Goal: Task Accomplishment & Management: Use online tool/utility

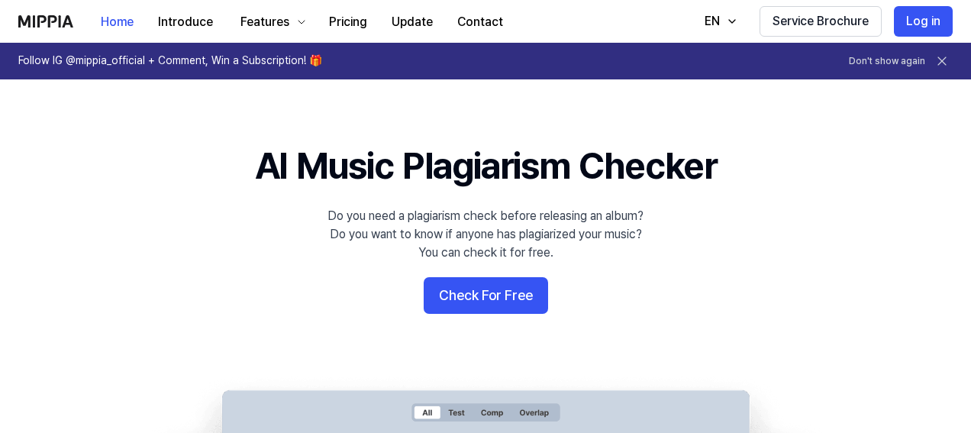
click at [494, 298] on button "Check For Free" at bounding box center [486, 295] width 124 height 37
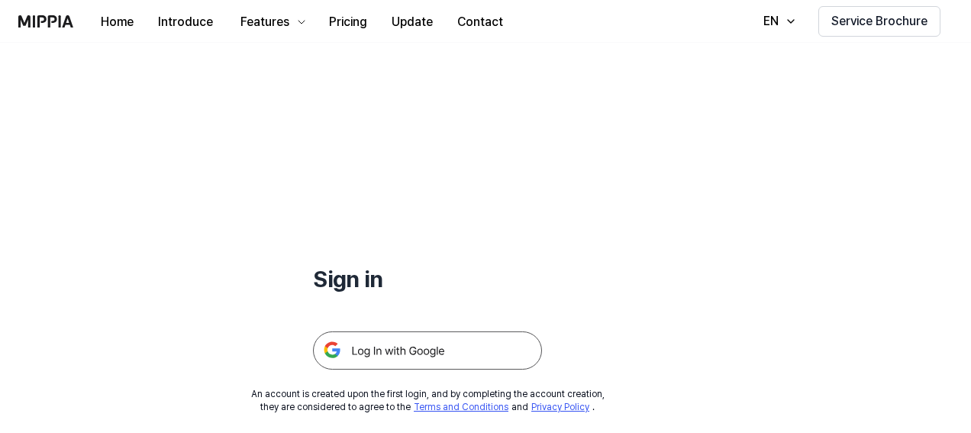
click at [427, 354] on img at bounding box center [427, 350] width 229 height 38
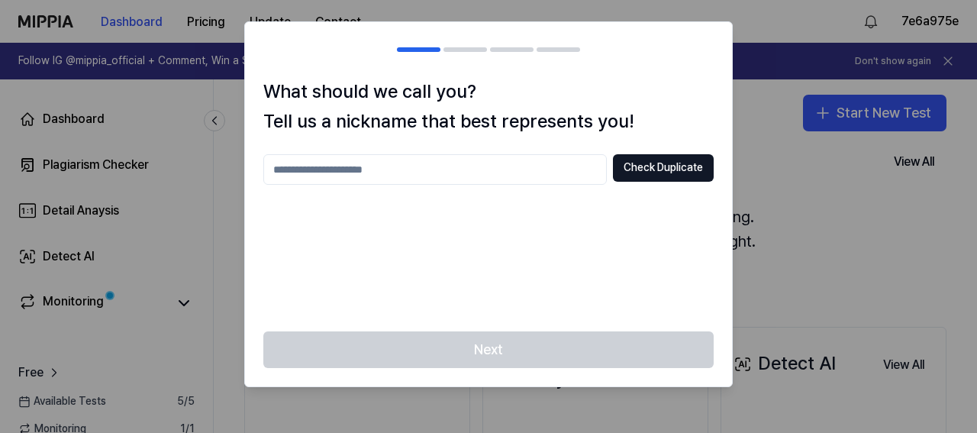
click at [510, 170] on input "text" at bounding box center [435, 169] width 344 height 31
type input "**"
click at [654, 173] on button "Check Duplicate" at bounding box center [663, 167] width 101 height 27
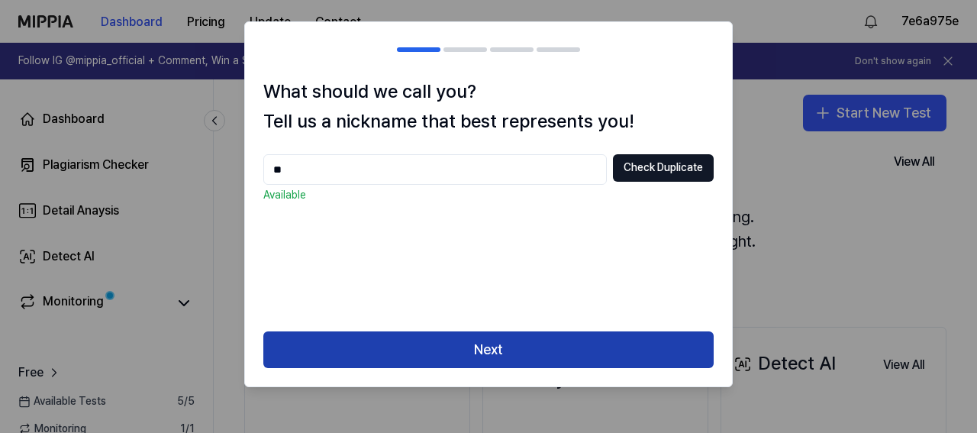
click at [415, 347] on button "Next" at bounding box center [488, 349] width 450 height 37
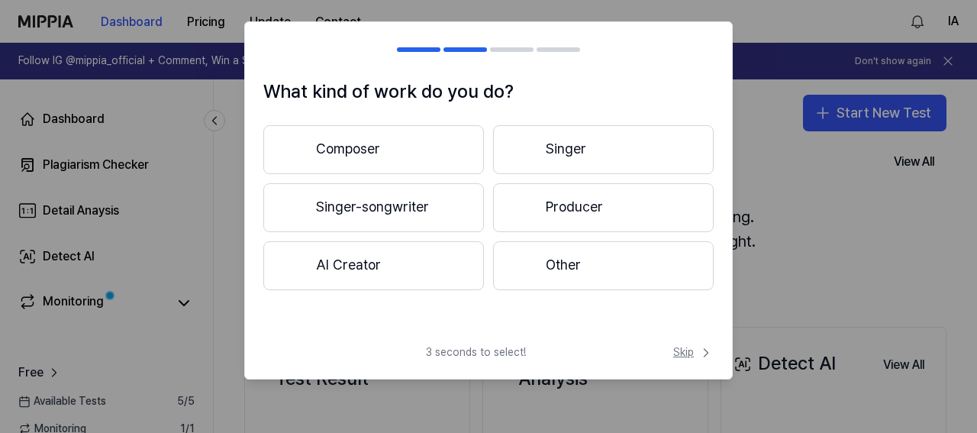
click at [681, 353] on span "Skip" at bounding box center [693, 352] width 40 height 15
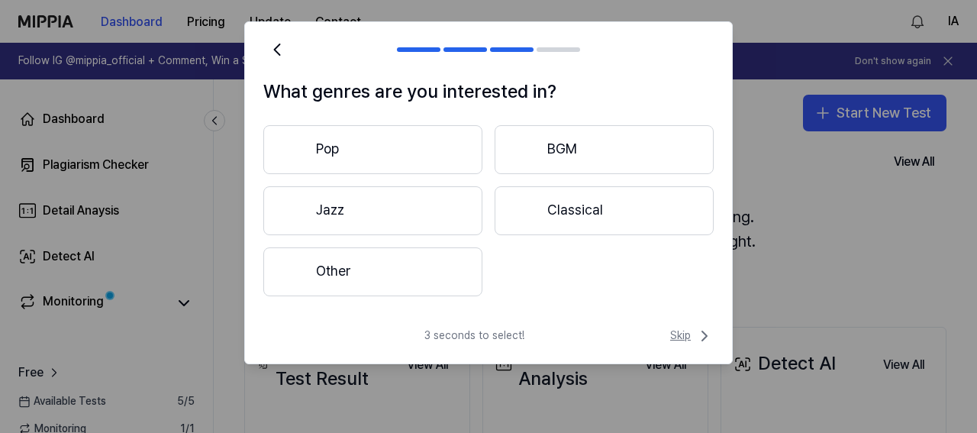
click at [685, 341] on span "Skip" at bounding box center [692, 336] width 44 height 18
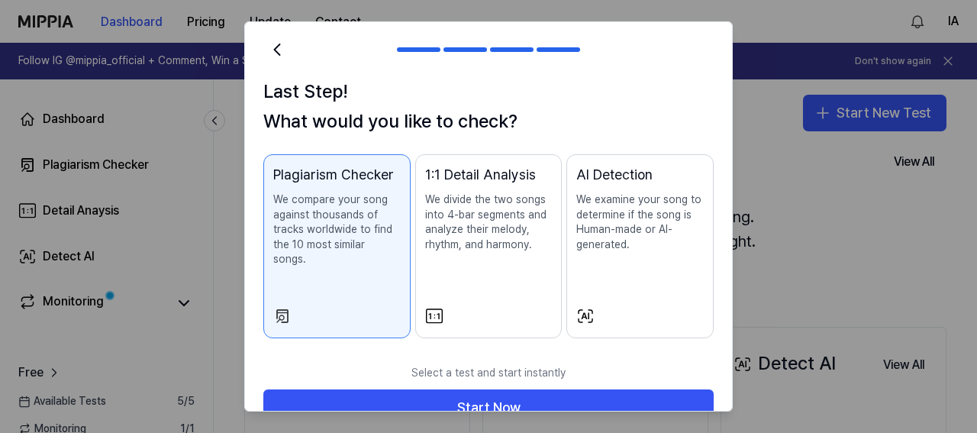
drag, startPoint x: 734, startPoint y: 326, endPoint x: 735, endPoint y: 340, distance: 13.8
click at [735, 340] on div at bounding box center [488, 216] width 977 height 433
click at [599, 279] on div "AI Detection We examine your song to determine if the song is Human-made or AI-…" at bounding box center [640, 223] width 128 height 118
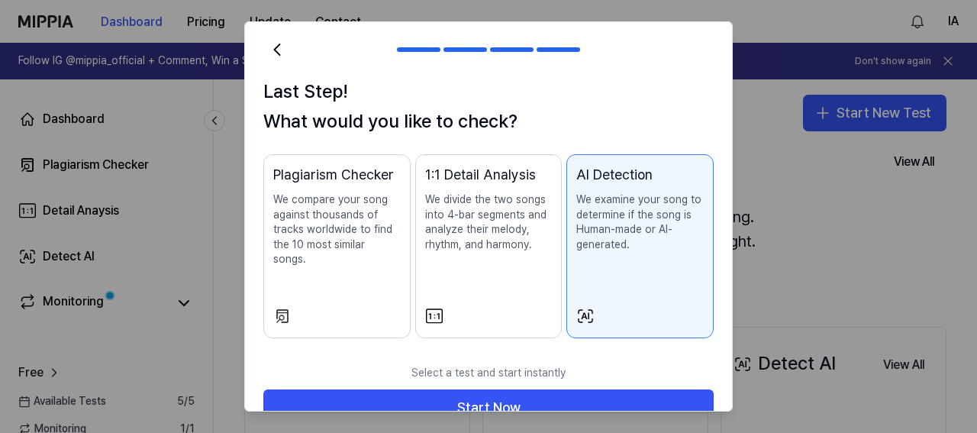
scroll to position [18, 0]
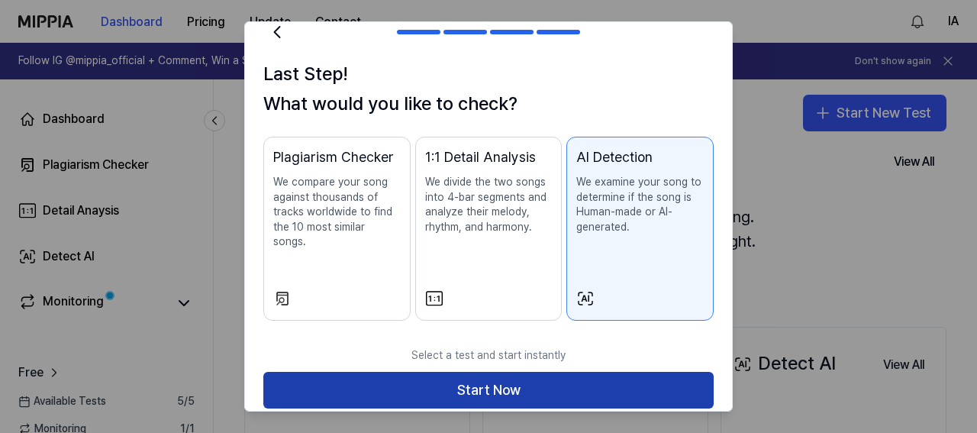
click at [654, 379] on button "Start Now" at bounding box center [488, 390] width 450 height 37
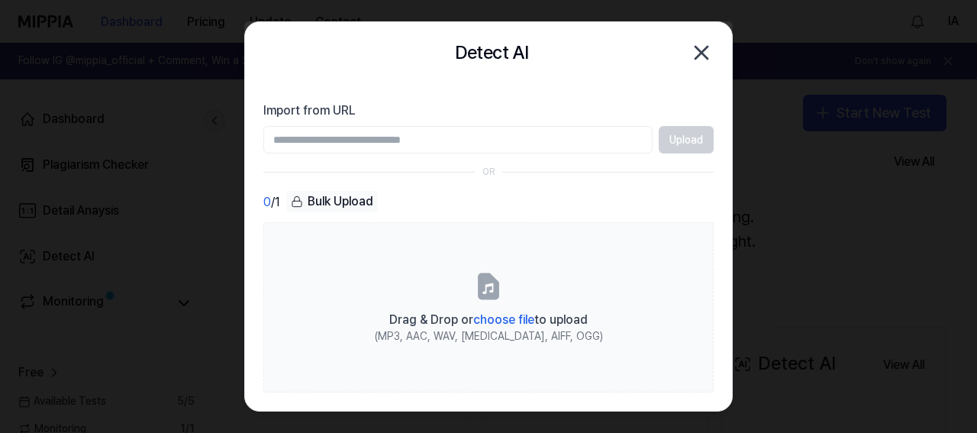
scroll to position [0, 0]
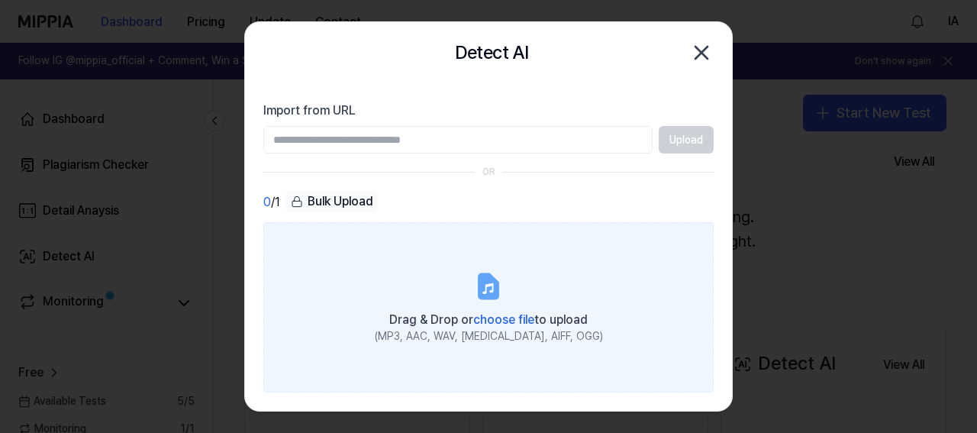
click at [492, 323] on span "choose file" at bounding box center [503, 319] width 61 height 15
click at [0, 0] on input "Drag & Drop or choose file to upload (MP3, AAC, WAV, FLAC, AIFF, OGG)" at bounding box center [0, 0] width 0 height 0
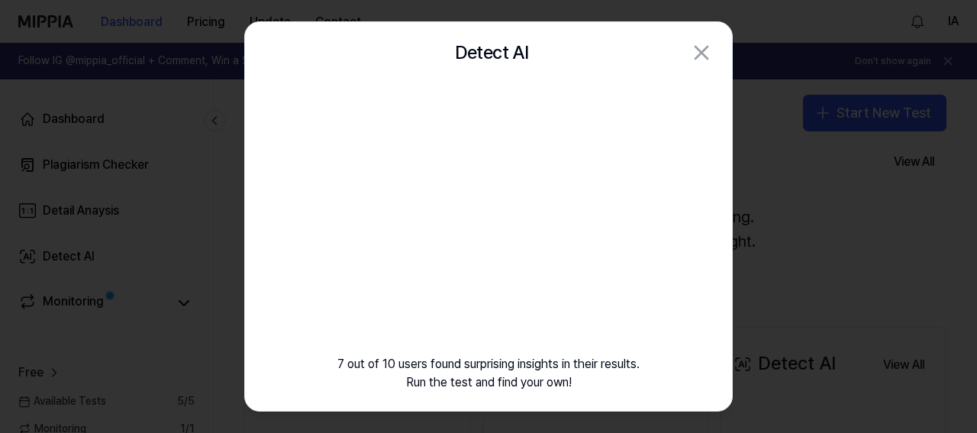
scroll to position [17, 0]
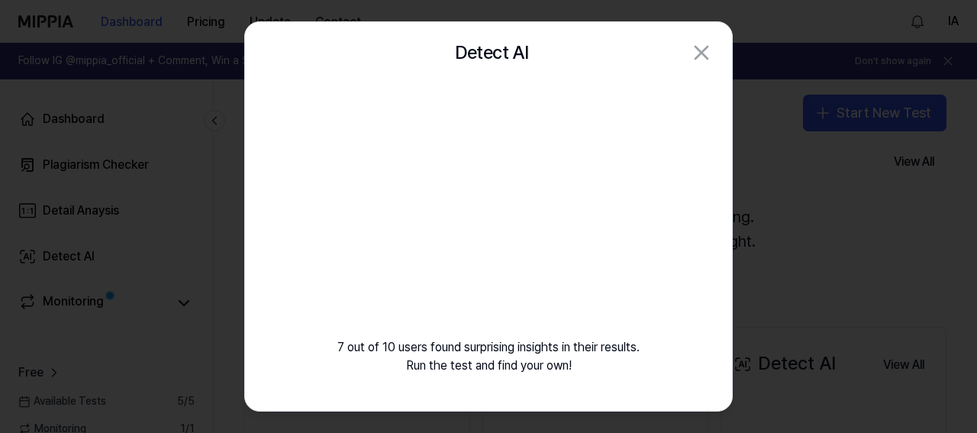
click at [681, 215] on div "7 out of 10 users found surprising insights in their results. Run the test and …" at bounding box center [488, 238] width 487 height 345
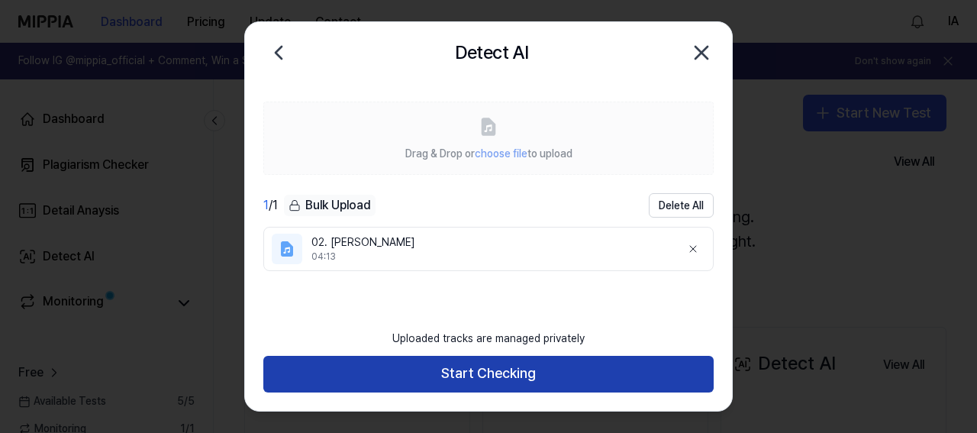
click at [636, 367] on button "Start Checking" at bounding box center [488, 374] width 450 height 37
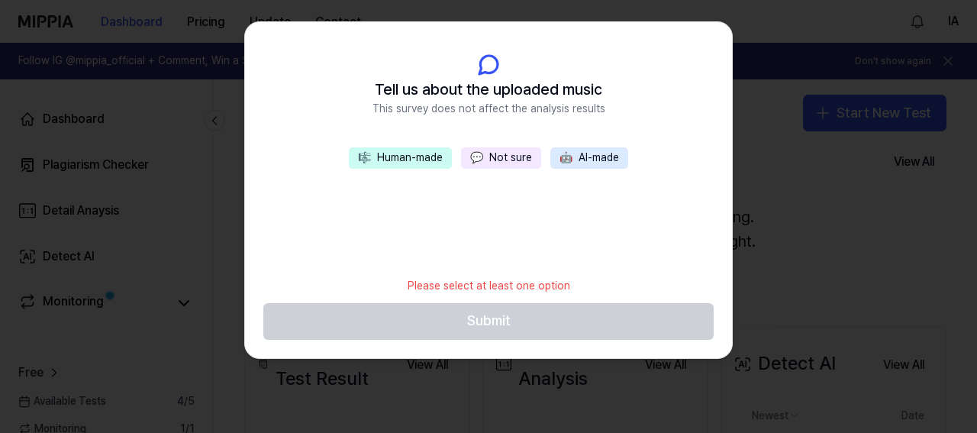
click at [397, 156] on button "🎼 Human-made" at bounding box center [400, 157] width 103 height 21
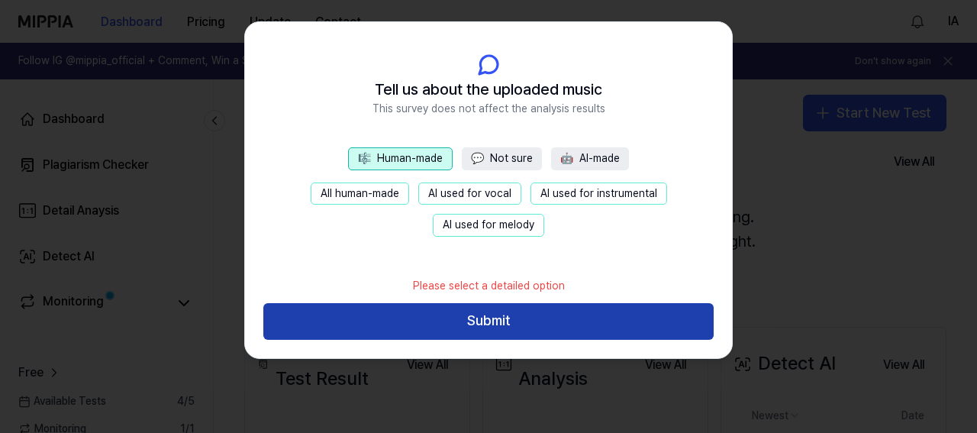
click at [523, 318] on button "Submit" at bounding box center [488, 321] width 450 height 37
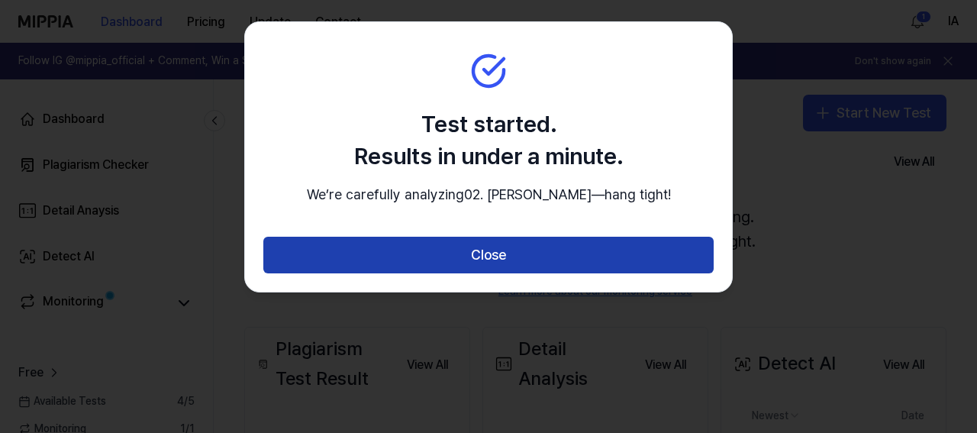
click at [622, 272] on button "Close" at bounding box center [488, 255] width 450 height 37
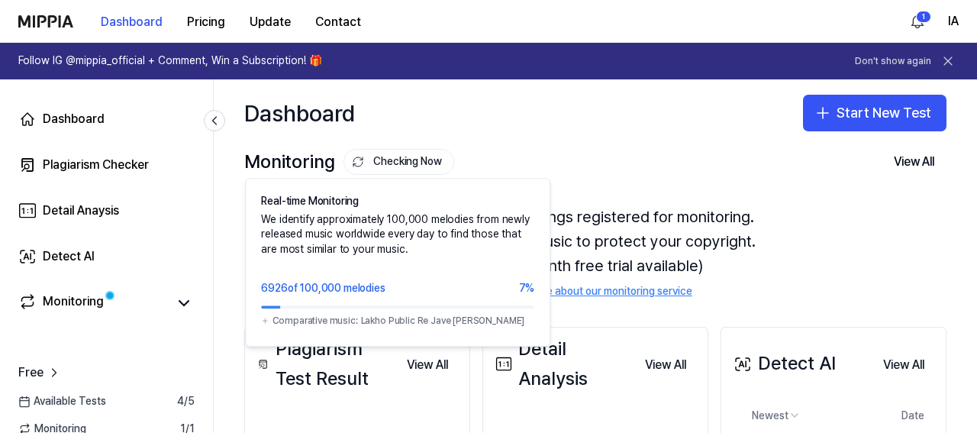
click at [431, 158] on button "Checking Now" at bounding box center [399, 162] width 111 height 26
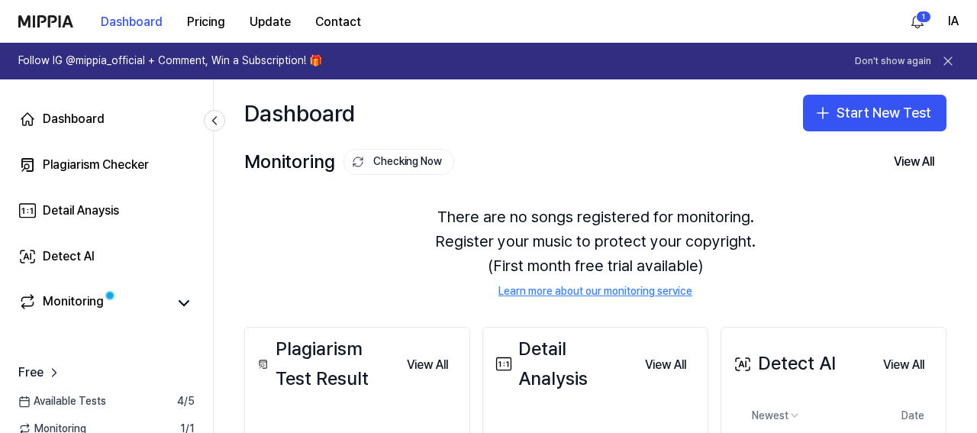
click at [510, 176] on div "Monitoring Checking Now View All Monitoring There are no songs registered for m…" at bounding box center [596, 222] width 764 height 150
click at [809, 260] on div "There are no songs registered for monitoring. Register your music to protect yo…" at bounding box center [595, 251] width 702 height 131
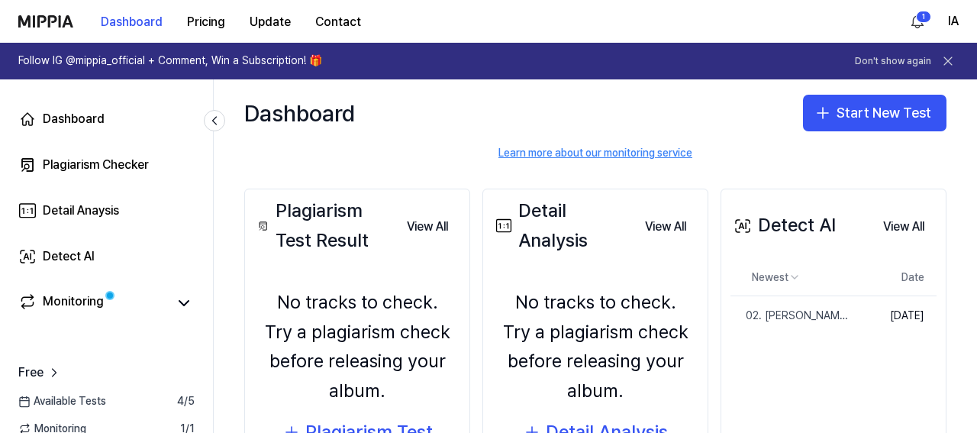
scroll to position [174, 0]
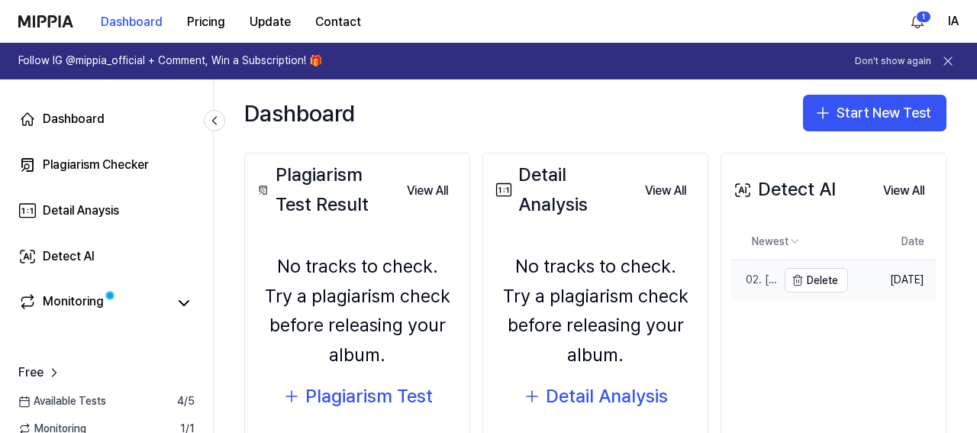
click at [755, 279] on div "02. Silvrr Starr" at bounding box center [754, 280] width 47 height 15
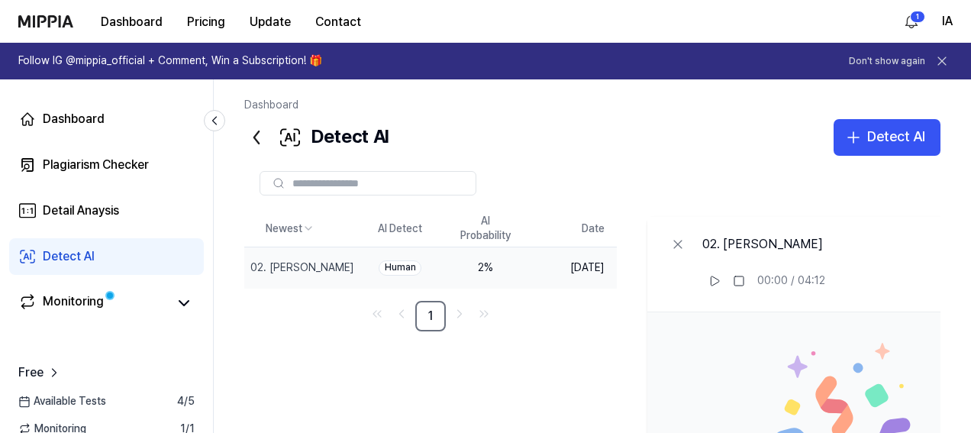
click at [418, 268] on div "Human" at bounding box center [400, 267] width 43 height 15
click at [560, 265] on td "Oct 6, 2025" at bounding box center [572, 267] width 89 height 40
click at [462, 312] on icon "Go to next page" at bounding box center [460, 314] width 4 height 8
click at [256, 136] on icon at bounding box center [256, 137] width 24 height 24
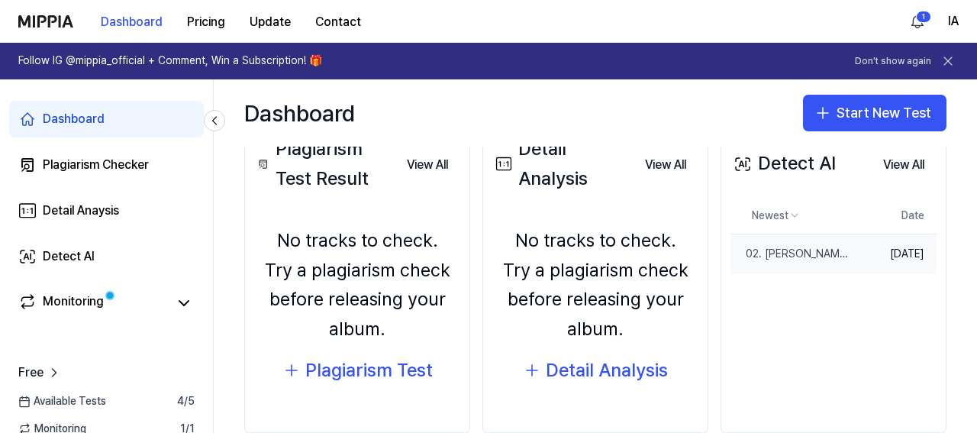
scroll to position [202, 0]
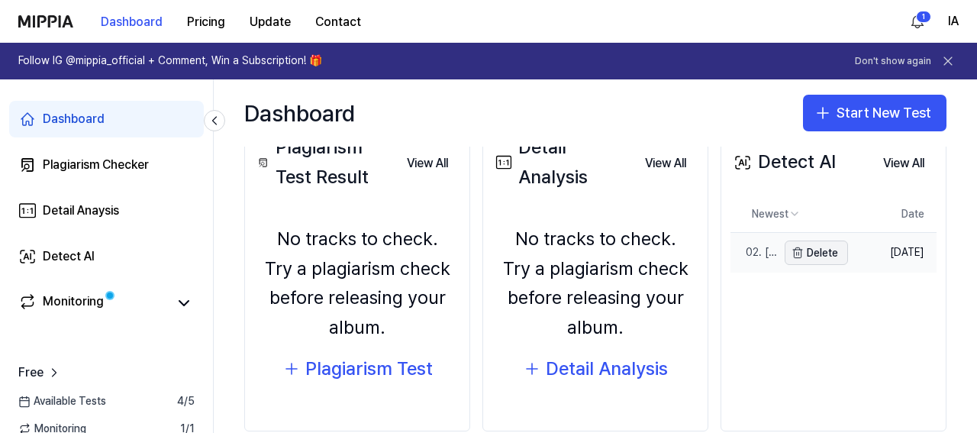
click at [785, 251] on button "Delete" at bounding box center [816, 253] width 63 height 24
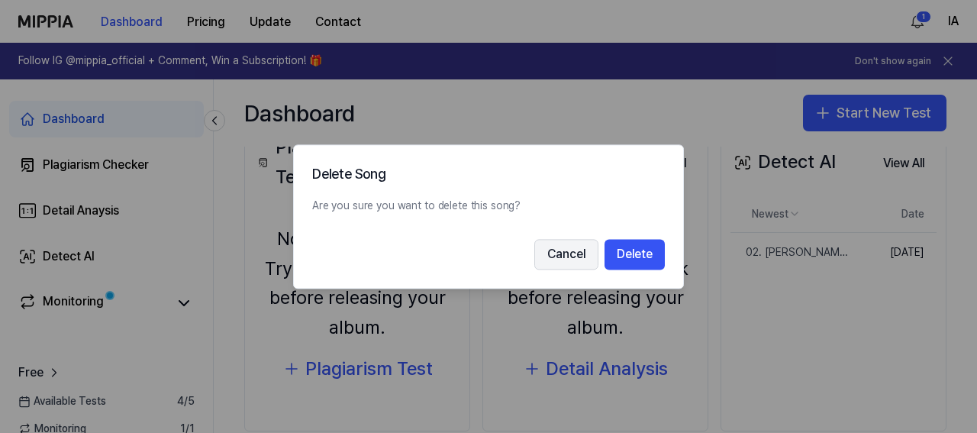
click at [568, 250] on button "Cancel" at bounding box center [566, 254] width 64 height 31
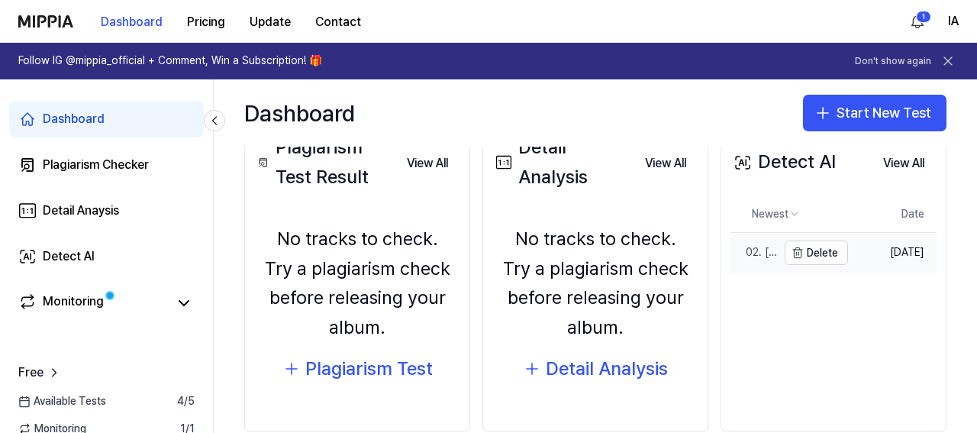
click at [753, 243] on link "02. Silvrr Starr" at bounding box center [754, 253] width 47 height 40
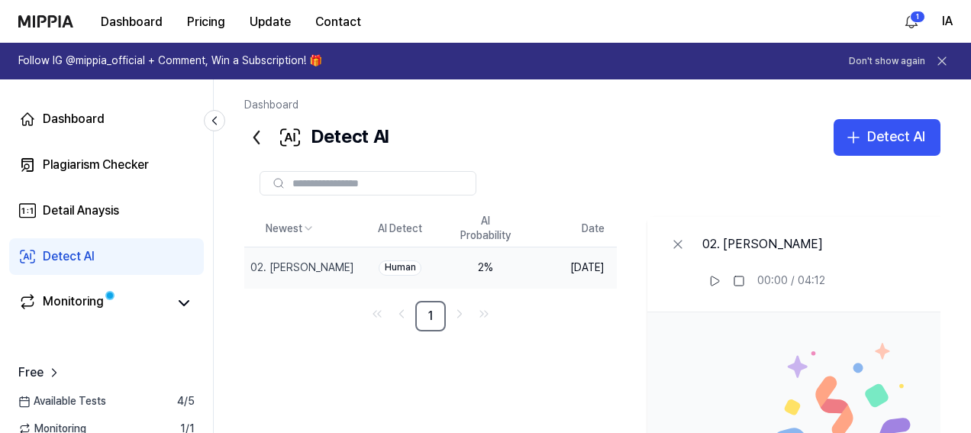
click at [264, 138] on icon at bounding box center [256, 137] width 24 height 24
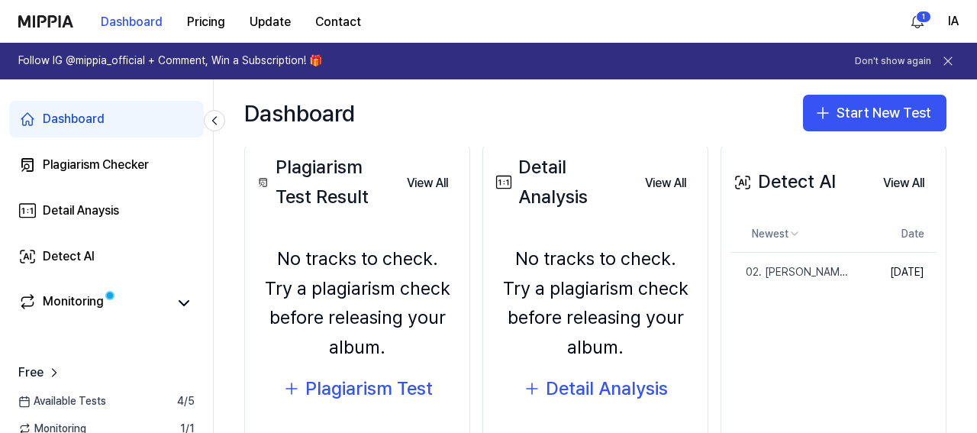
scroll to position [187, 0]
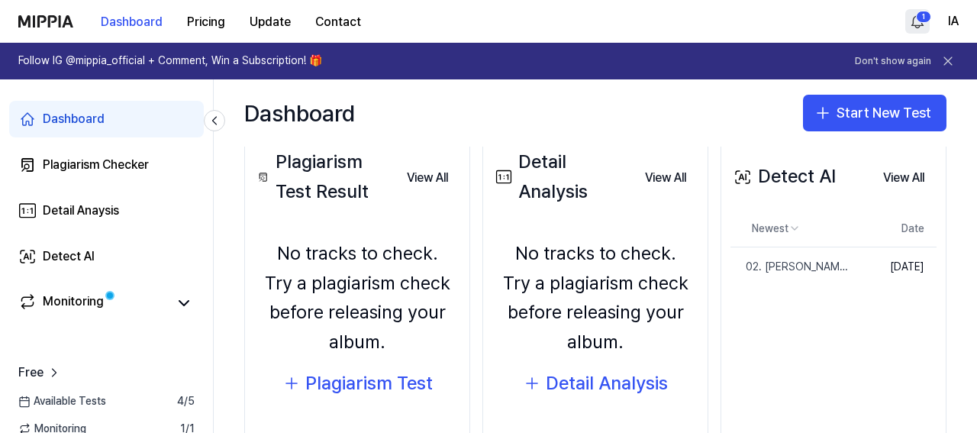
click at [916, 18] on html "Dashboard Pricing Update Contact 1 IA Follow IG @mippia_official + Comment, Win…" at bounding box center [488, 216] width 977 height 433
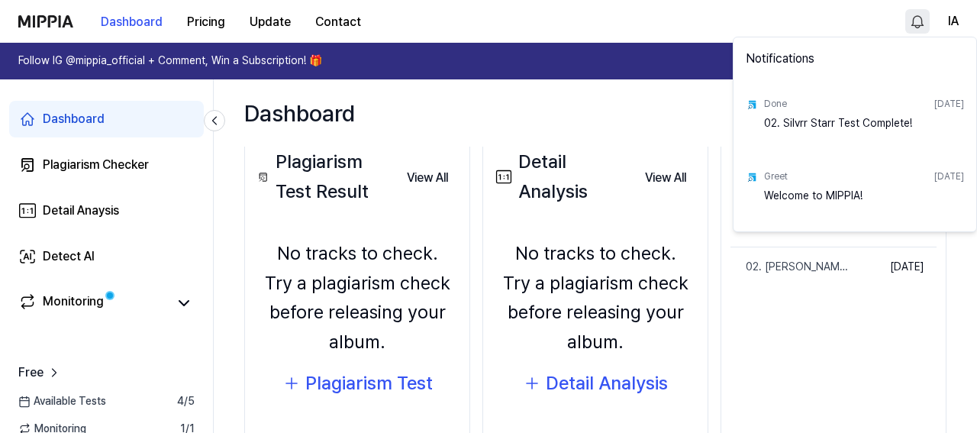
click at [702, 108] on html "Dashboard Pricing Update Contact IA Follow IG @mippia_official + Comment, Win a…" at bounding box center [488, 216] width 977 height 433
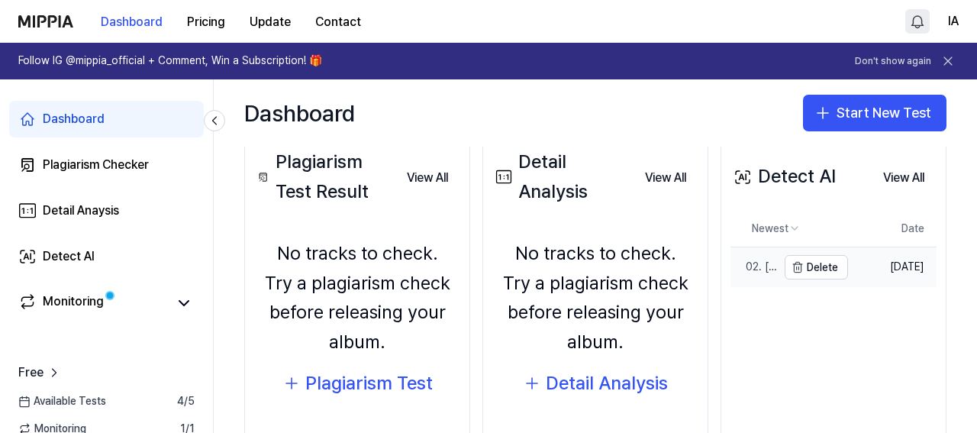
click at [760, 273] on div "02. Silvrr Starr" at bounding box center [754, 267] width 47 height 15
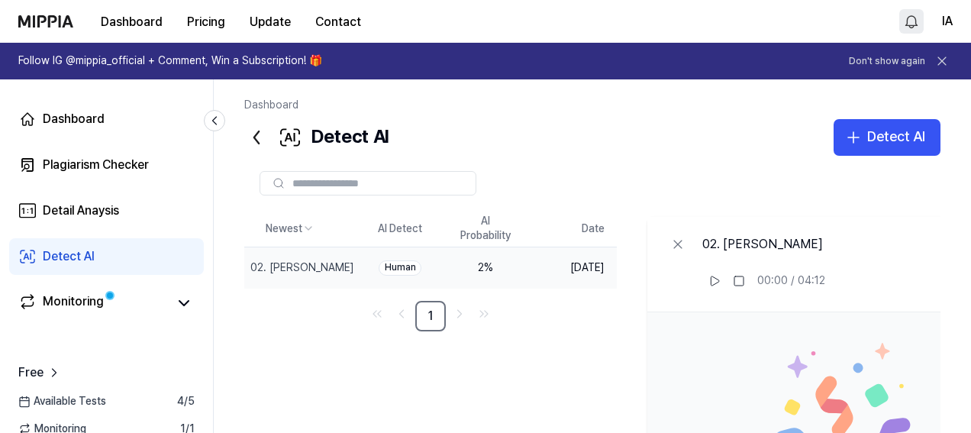
click at [476, 270] on td "2 %" at bounding box center [486, 267] width 86 height 40
click at [215, 123] on icon at bounding box center [214, 120] width 15 height 15
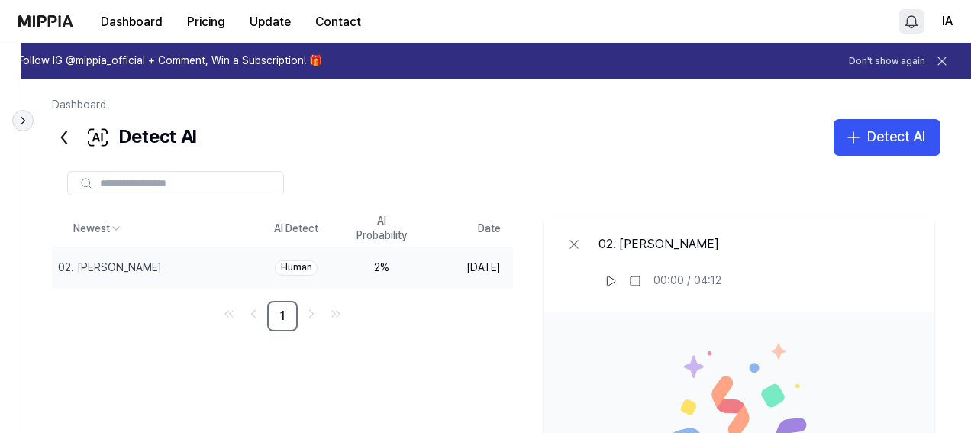
click at [27, 120] on icon at bounding box center [22, 120] width 15 height 15
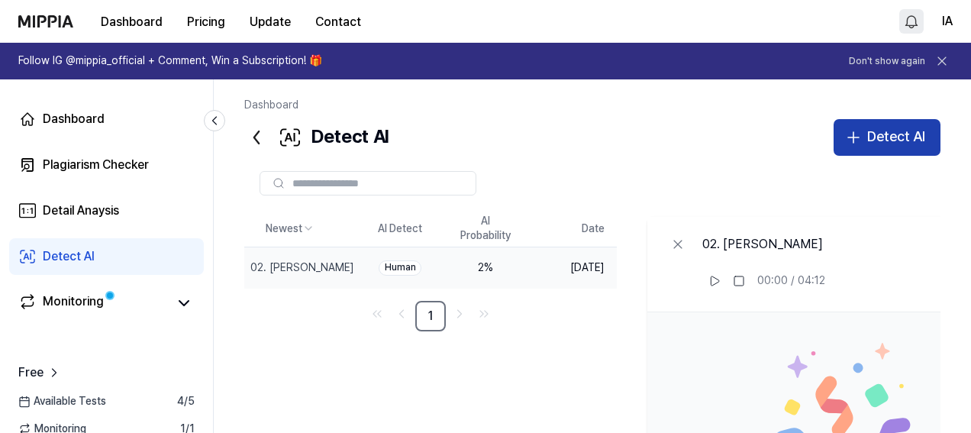
click at [844, 137] on button "Detect AI" at bounding box center [887, 137] width 107 height 37
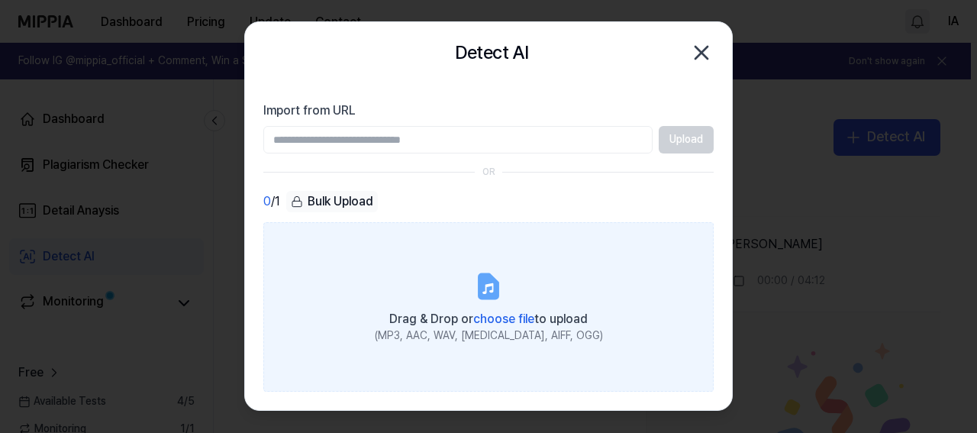
click at [449, 284] on label "Drag & Drop or choose file to upload (MP3, AAC, WAV, FLAC, AIFF, OGG)" at bounding box center [488, 307] width 450 height 170
click at [0, 0] on input "Drag & Drop or choose file to upload (MP3, AAC, WAV, FLAC, AIFF, OGG)" at bounding box center [0, 0] width 0 height 0
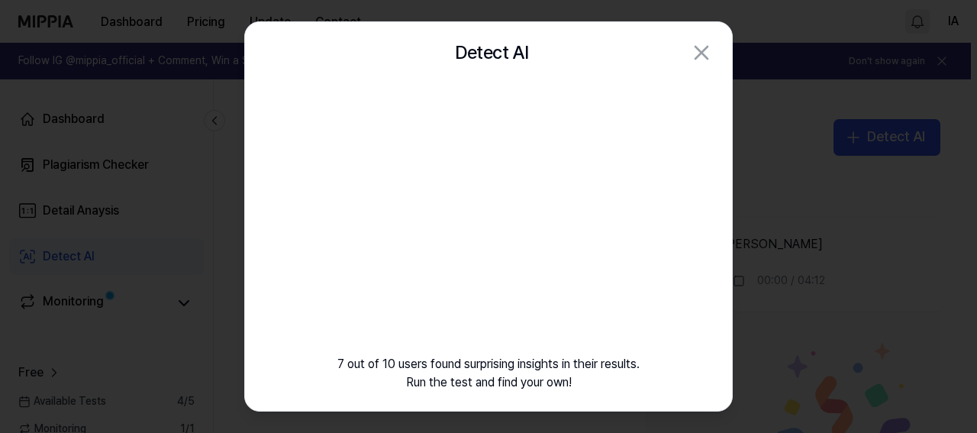
scroll to position [17, 0]
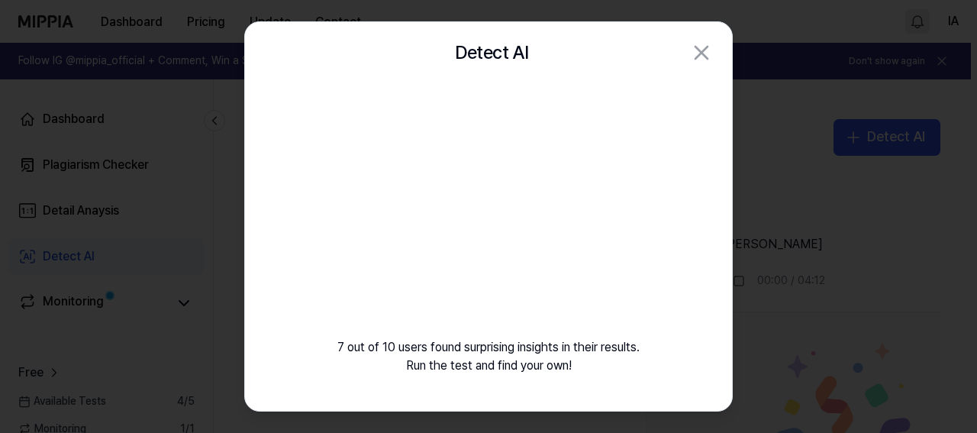
click at [593, 189] on video at bounding box center [489, 213] width 220 height 220
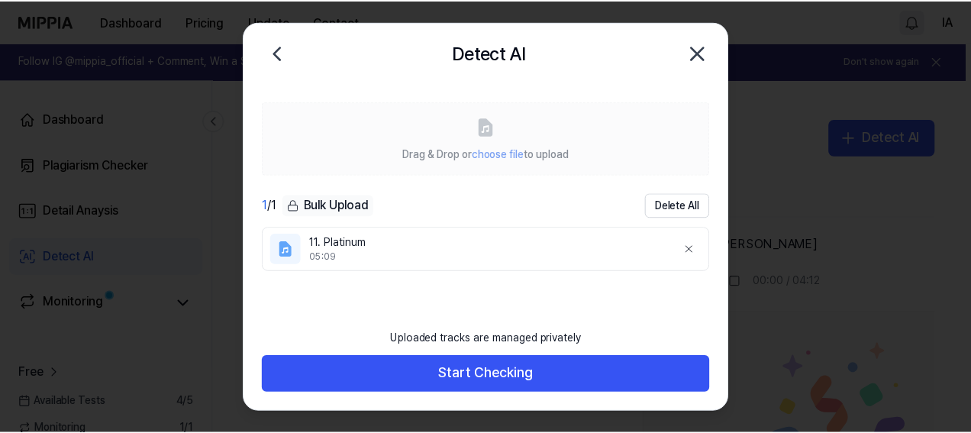
scroll to position [0, 0]
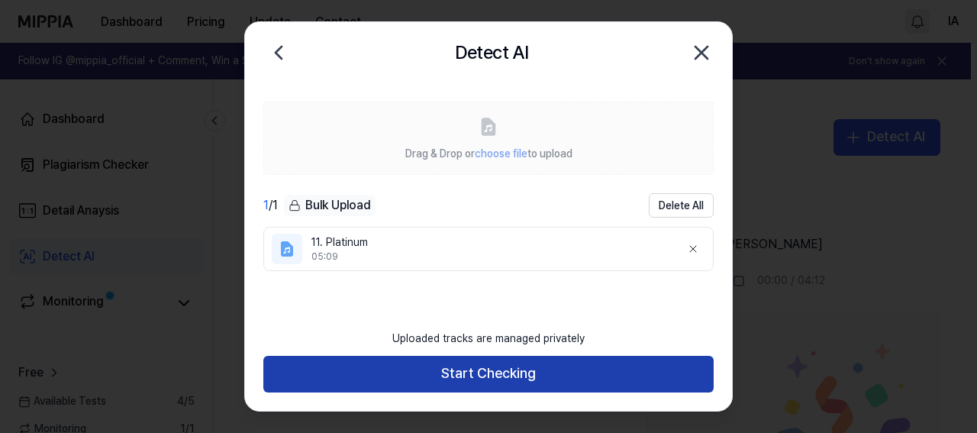
click at [641, 375] on button "Start Checking" at bounding box center [488, 374] width 450 height 37
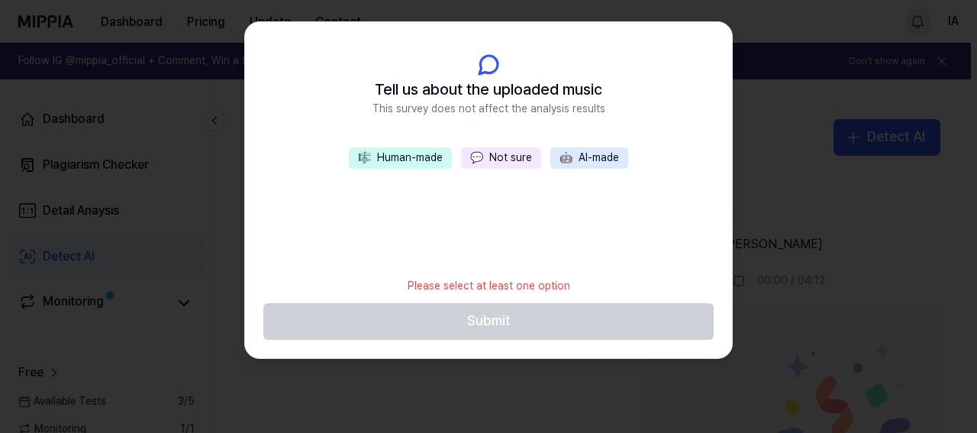
click at [499, 162] on button "💬 Not sure" at bounding box center [501, 157] width 80 height 21
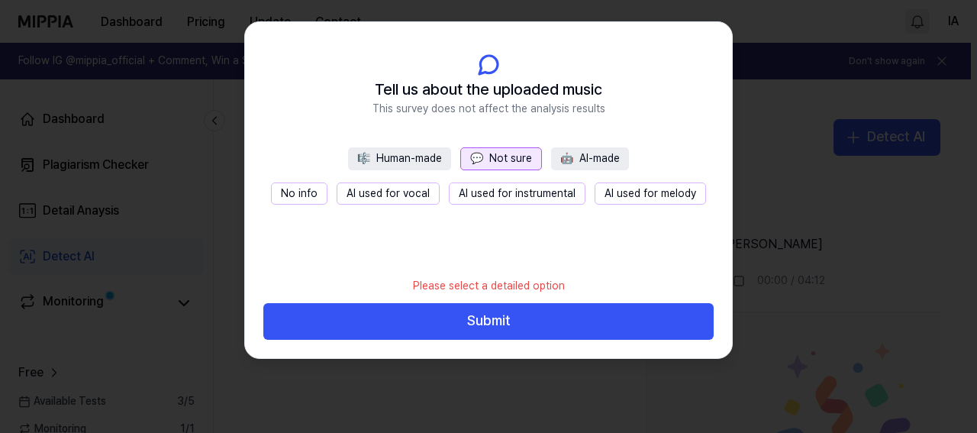
click at [481, 257] on div "🎼 Human-made 💬 Not sure 🤖 AI-made No info AI used for vocal AI used for instrum…" at bounding box center [488, 208] width 487 height 122
click at [412, 161] on button "🎼 Human-made" at bounding box center [399, 158] width 103 height 23
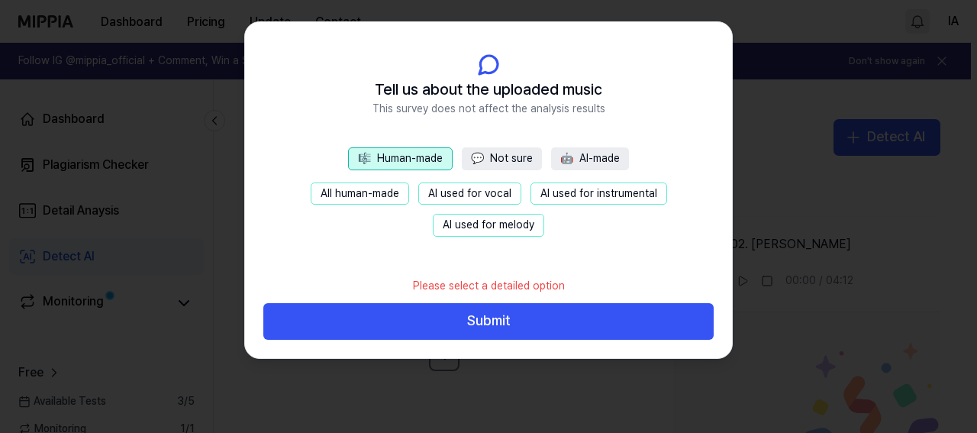
click at [510, 151] on button "💬 Not sure" at bounding box center [502, 158] width 80 height 23
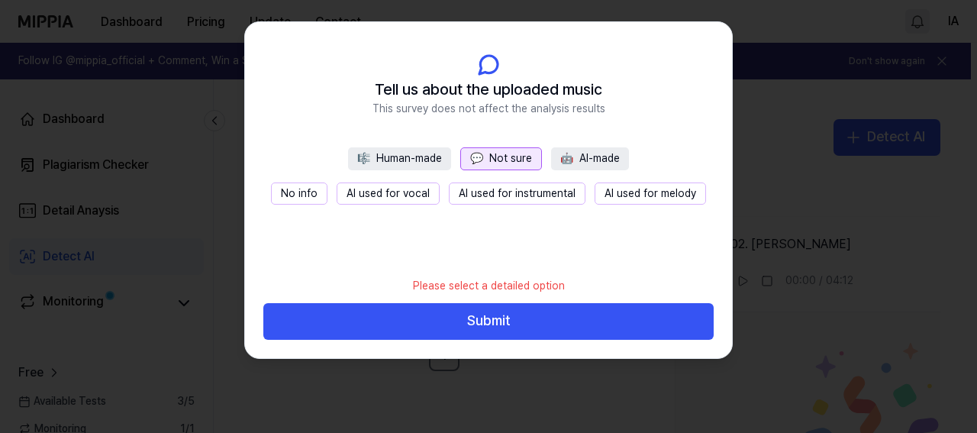
click at [428, 163] on button "🎼 Human-made" at bounding box center [399, 158] width 103 height 23
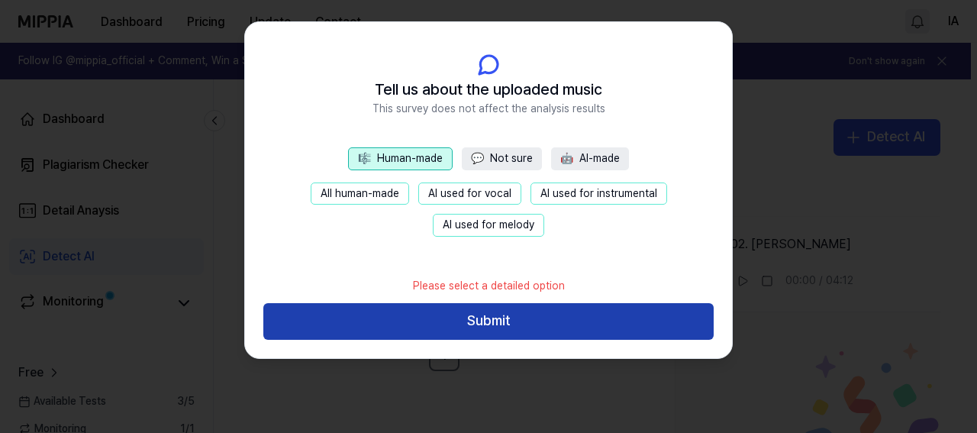
click at [465, 316] on button "Submit" at bounding box center [488, 321] width 450 height 37
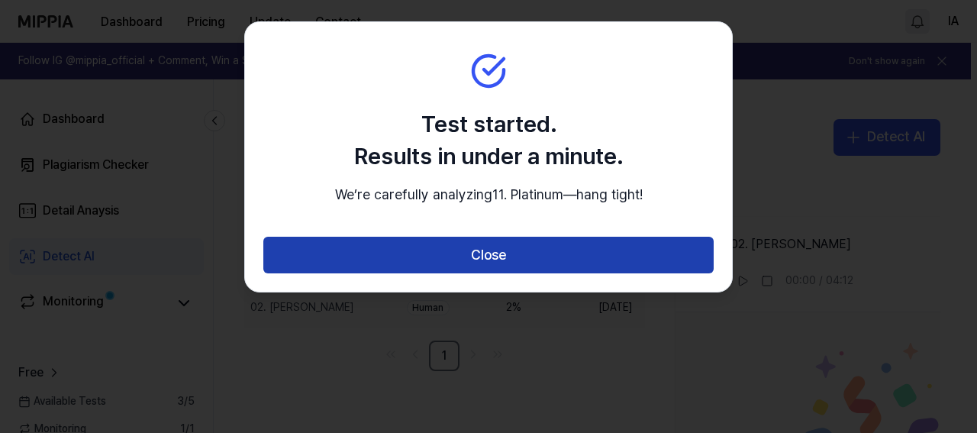
click at [518, 273] on button "Close" at bounding box center [488, 255] width 450 height 37
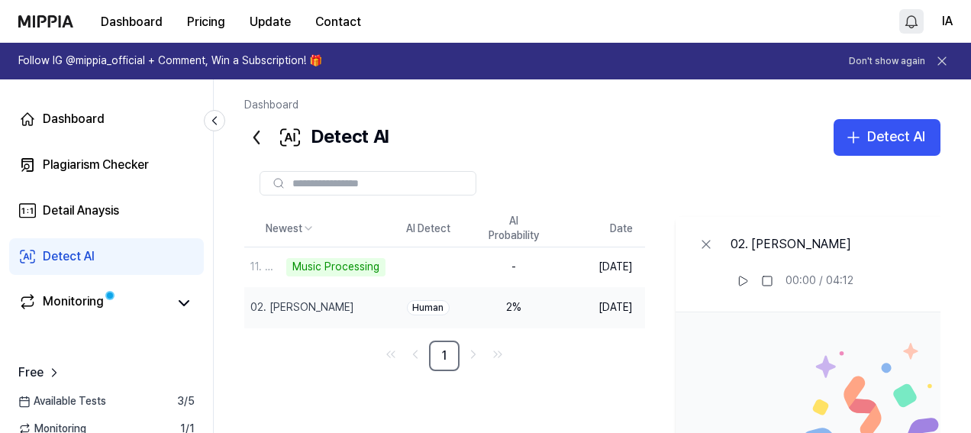
click at [336, 360] on nav "1" at bounding box center [444, 356] width 401 height 31
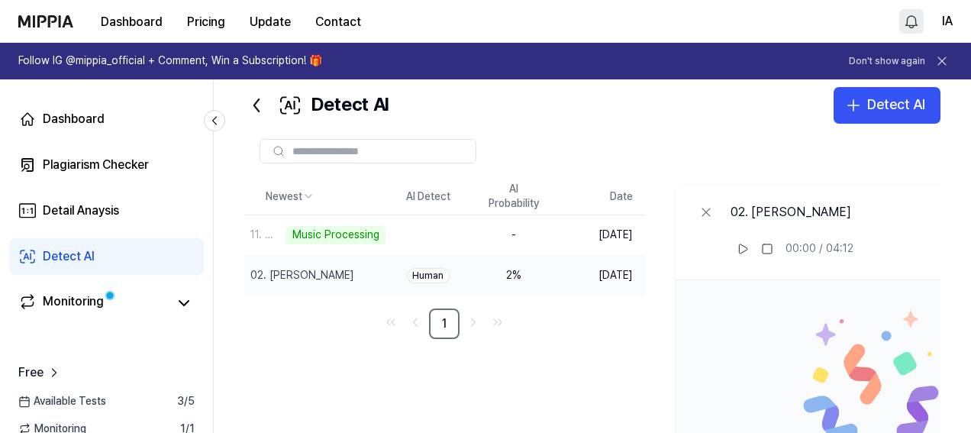
scroll to position [31, 0]
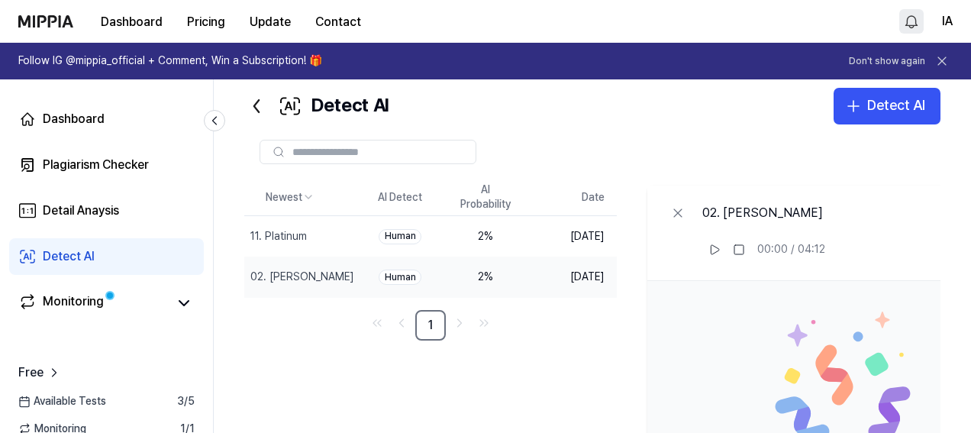
click at [506, 276] on div "2 %" at bounding box center [485, 277] width 61 height 15
click at [507, 235] on div "2 %" at bounding box center [485, 236] width 61 height 15
click at [421, 235] on div "Human" at bounding box center [400, 236] width 43 height 15
click at [541, 326] on nav "1" at bounding box center [430, 325] width 373 height 31
click at [512, 279] on div "2 %" at bounding box center [485, 277] width 61 height 15
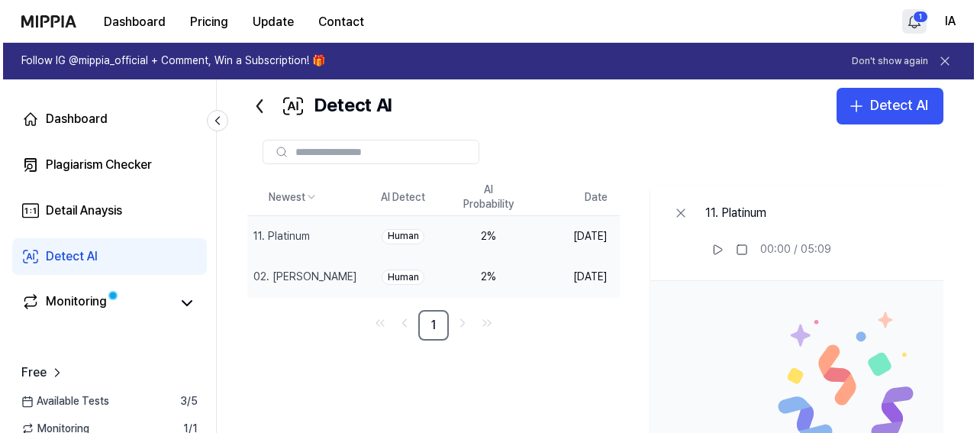
scroll to position [0, 2]
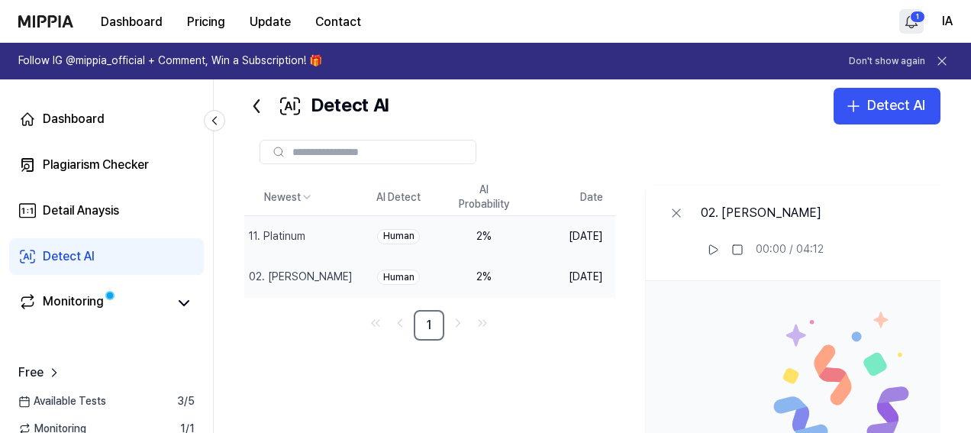
click at [495, 229] on div "2 %" at bounding box center [484, 236] width 61 height 15
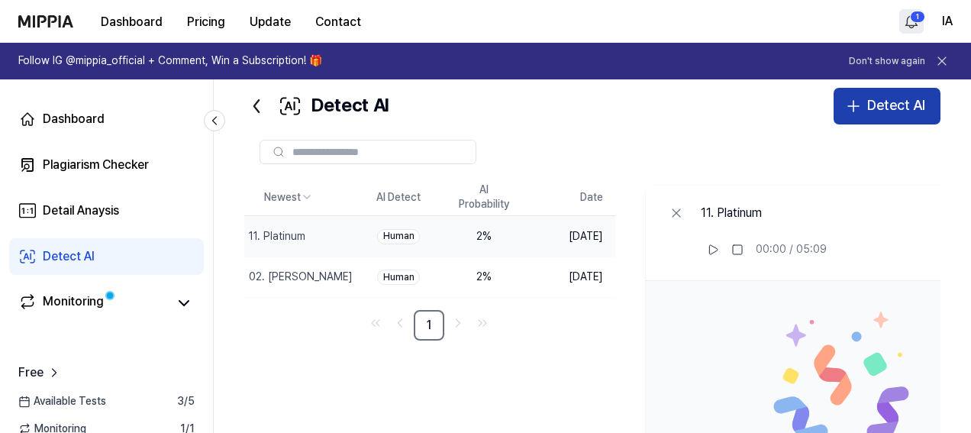
click at [849, 106] on icon "button" at bounding box center [853, 106] width 11 height 0
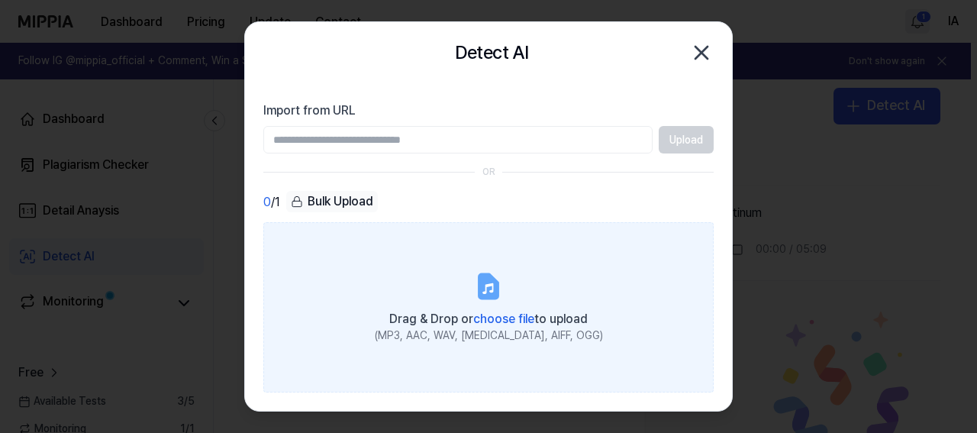
click at [415, 318] on span "Drag & Drop or choose file to upload" at bounding box center [488, 319] width 199 height 15
click at [0, 0] on input "Drag & Drop or choose file to upload (MP3, AAC, WAV, FLAC, AIFF, OGG)" at bounding box center [0, 0] width 0 height 0
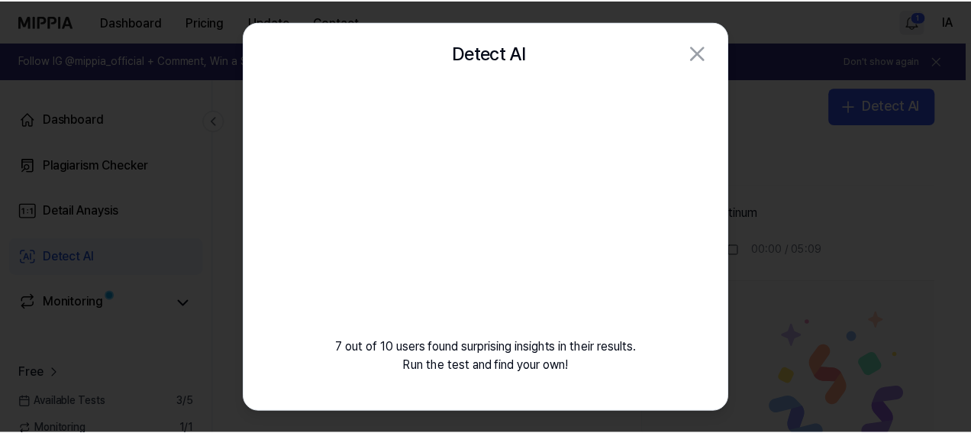
scroll to position [0, 0]
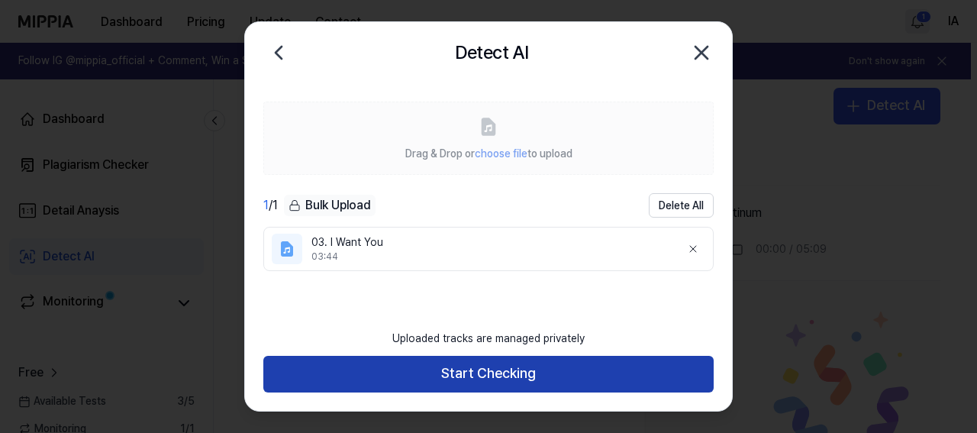
click at [571, 369] on button "Start Checking" at bounding box center [488, 374] width 450 height 37
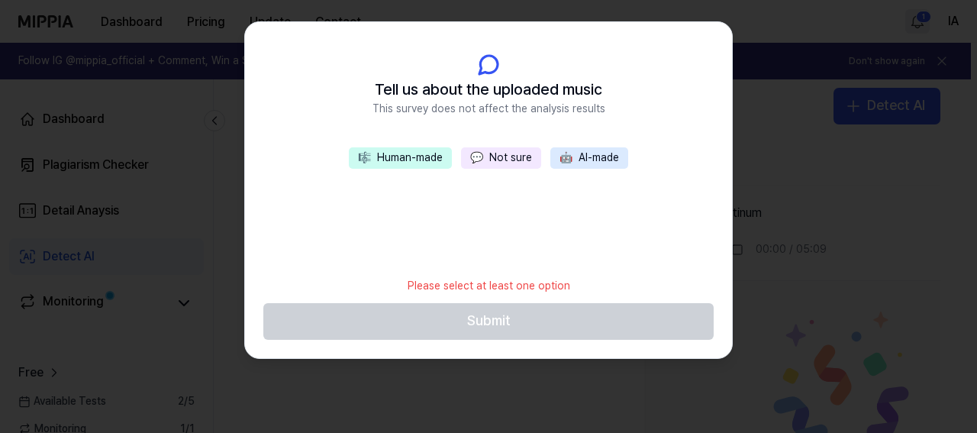
click at [510, 161] on button "💬 Not sure" at bounding box center [501, 157] width 80 height 21
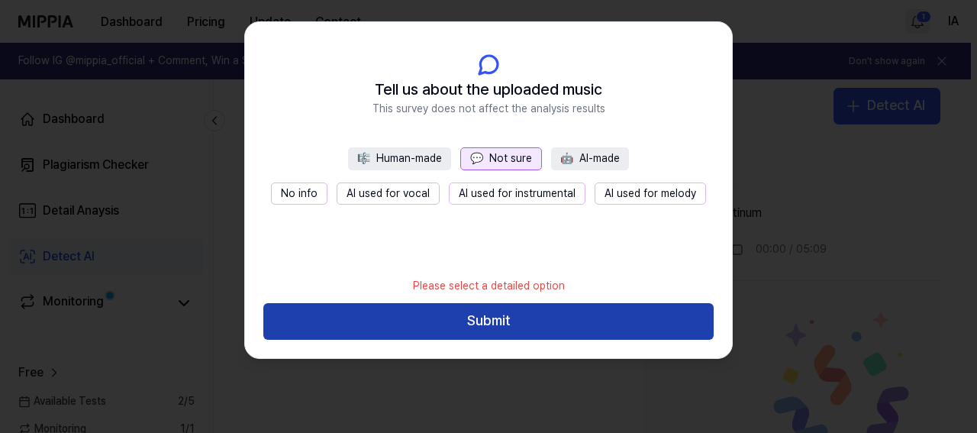
click at [529, 334] on button "Submit" at bounding box center [488, 321] width 450 height 37
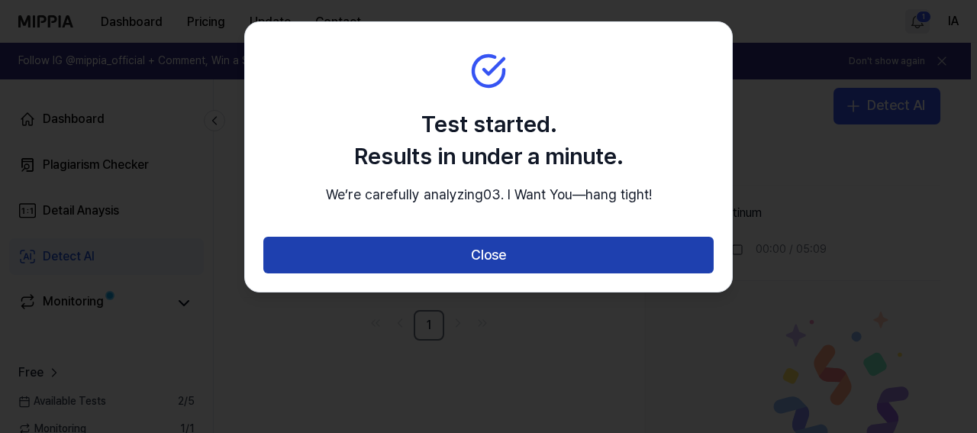
click at [557, 260] on button "Close" at bounding box center [488, 255] width 450 height 37
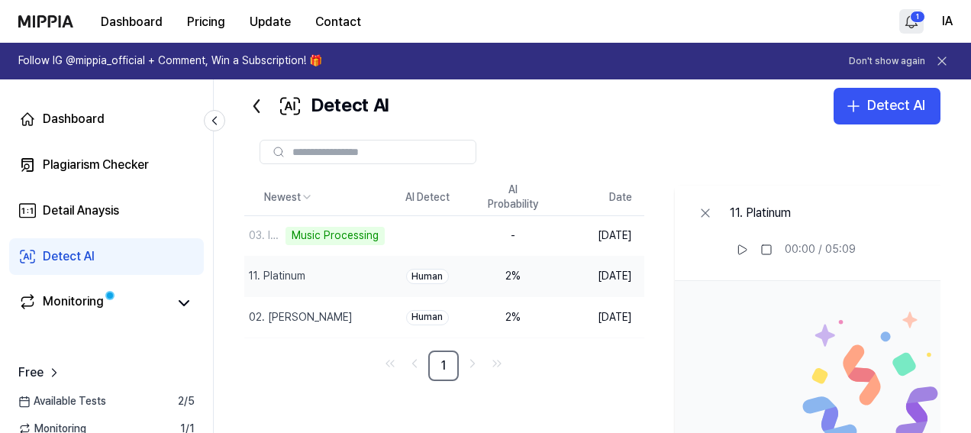
click at [544, 276] on div "2 %" at bounding box center [513, 276] width 61 height 15
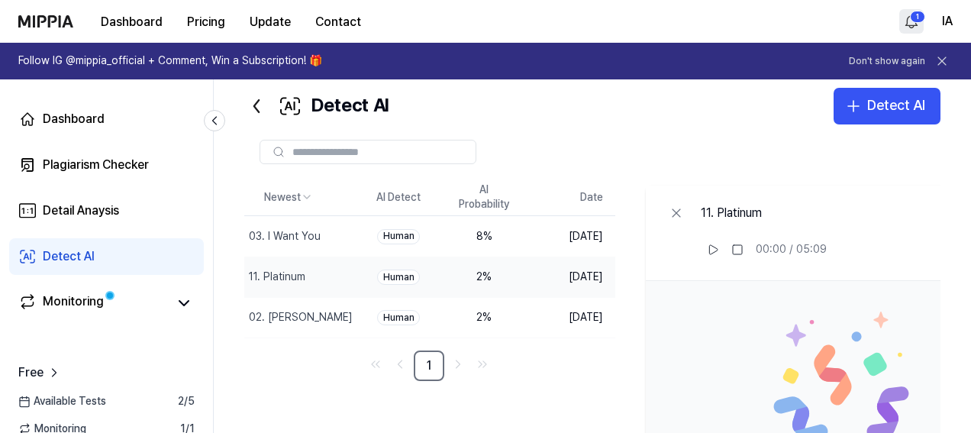
click at [564, 269] on td "Oct 6, 2025" at bounding box center [571, 277] width 89 height 40
click at [527, 234] on td "8 %" at bounding box center [484, 236] width 86 height 40
click at [420, 277] on div "Human" at bounding box center [398, 277] width 43 height 15
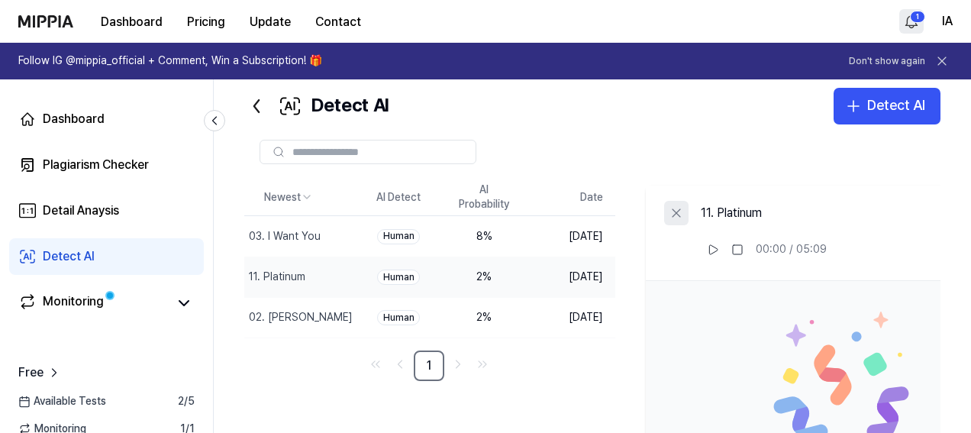
click at [684, 218] on icon at bounding box center [676, 212] width 15 height 15
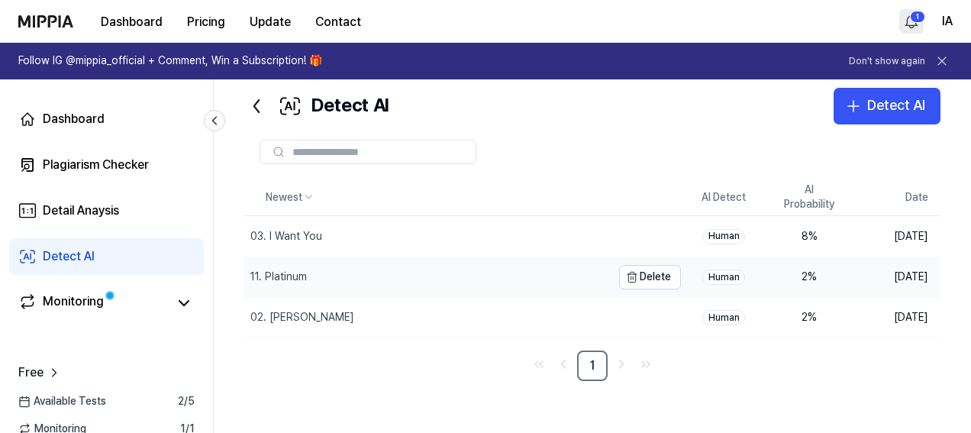
click at [615, 280] on td "11. Platinum Delete" at bounding box center [462, 277] width 437 height 40
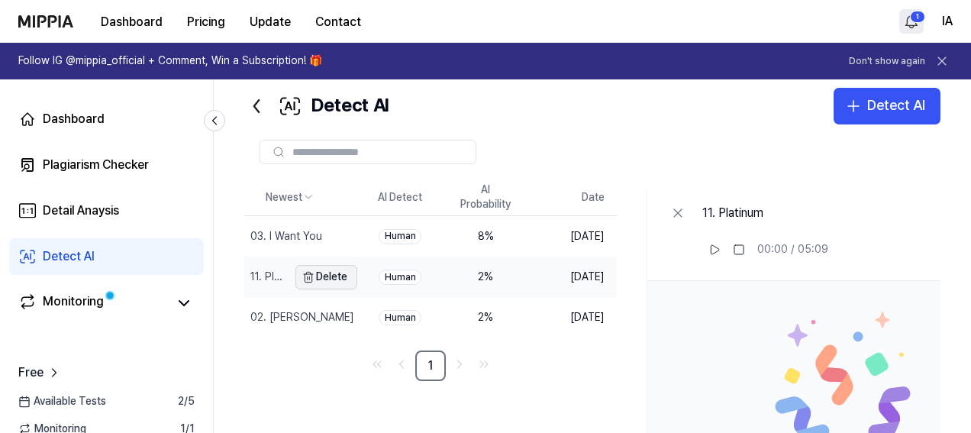
click at [315, 281] on icon "button" at bounding box center [308, 277] width 12 height 12
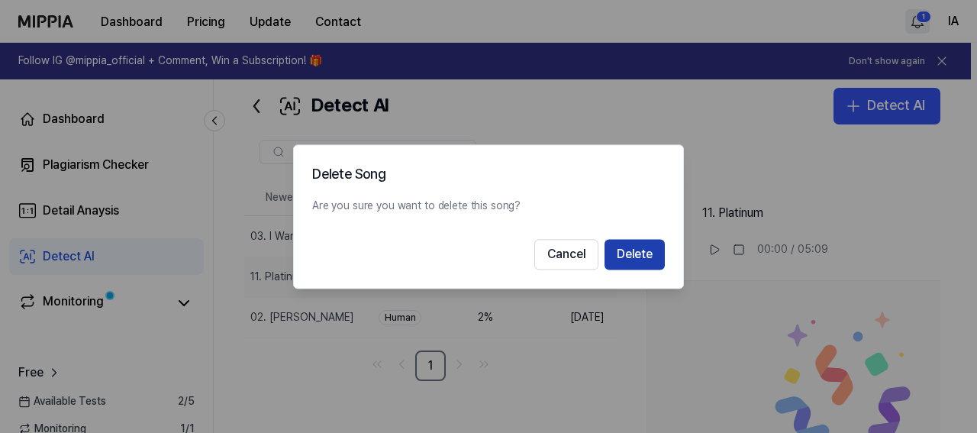
click at [619, 257] on button "Delete" at bounding box center [635, 254] width 60 height 31
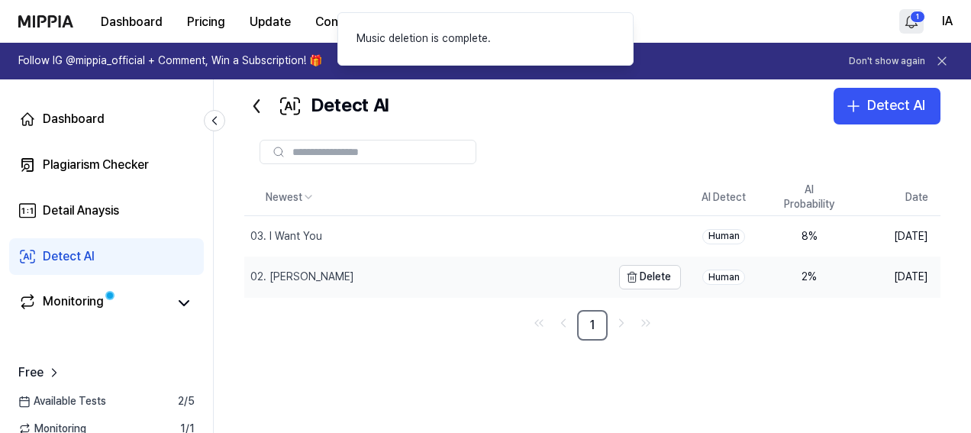
click at [466, 286] on div "02. Silvrr Starr" at bounding box center [427, 277] width 367 height 40
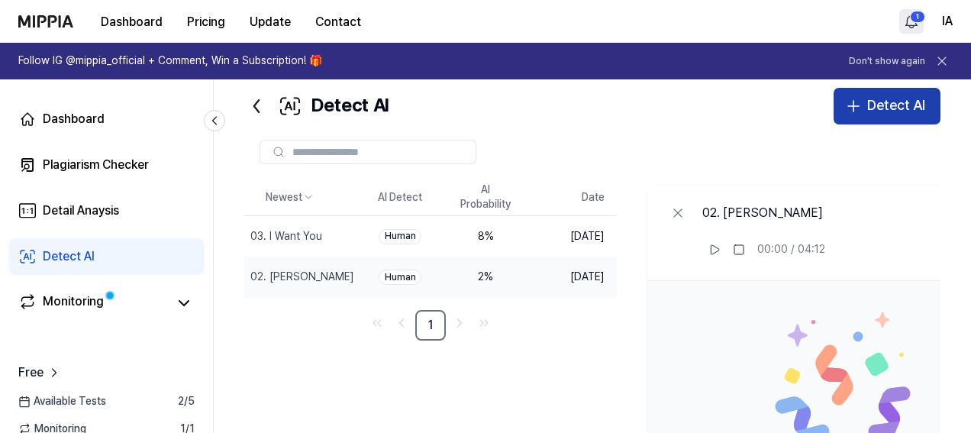
click at [908, 111] on div "Detect AI" at bounding box center [896, 106] width 58 height 22
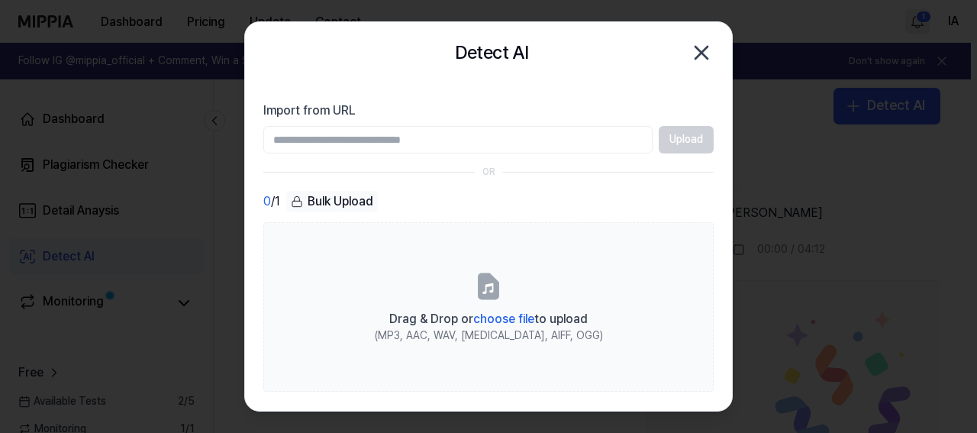
click at [688, 57] on div "Detect AI Close" at bounding box center [488, 52] width 450 height 31
click at [698, 56] on icon "button" at bounding box center [702, 53] width 12 height 12
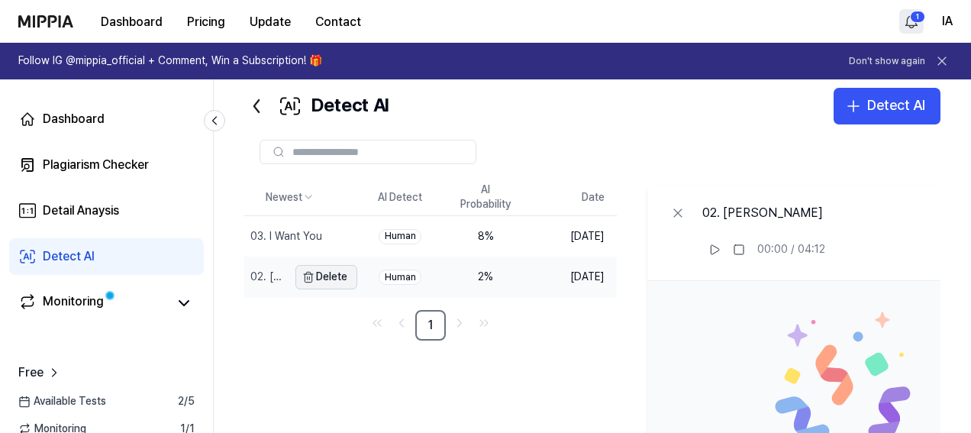
click at [315, 277] on icon "button" at bounding box center [308, 277] width 12 height 12
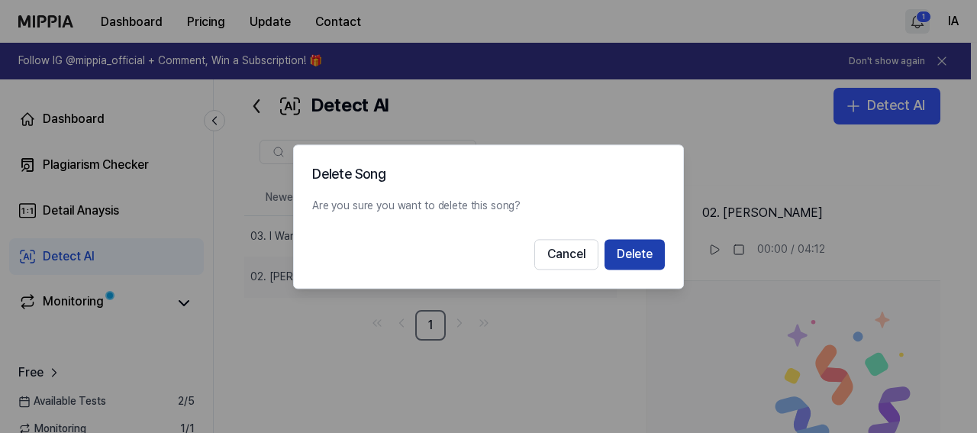
click at [644, 257] on button "Delete" at bounding box center [635, 254] width 60 height 31
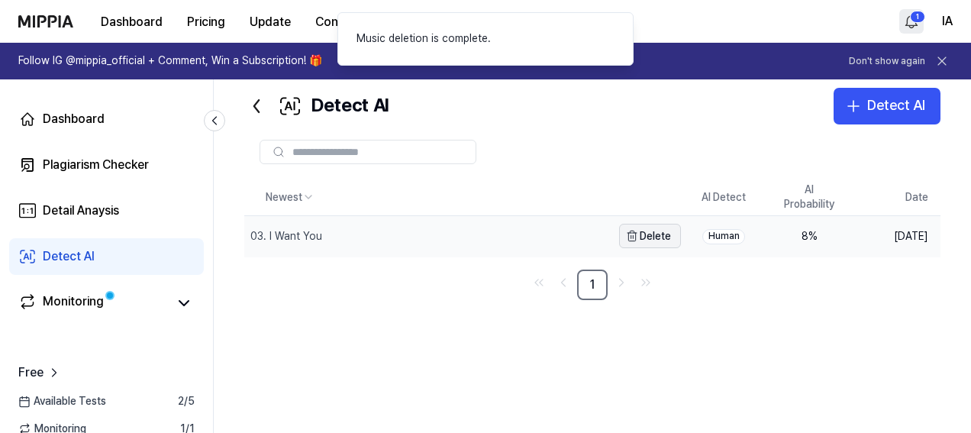
click at [647, 236] on button "Delete" at bounding box center [650, 236] width 62 height 24
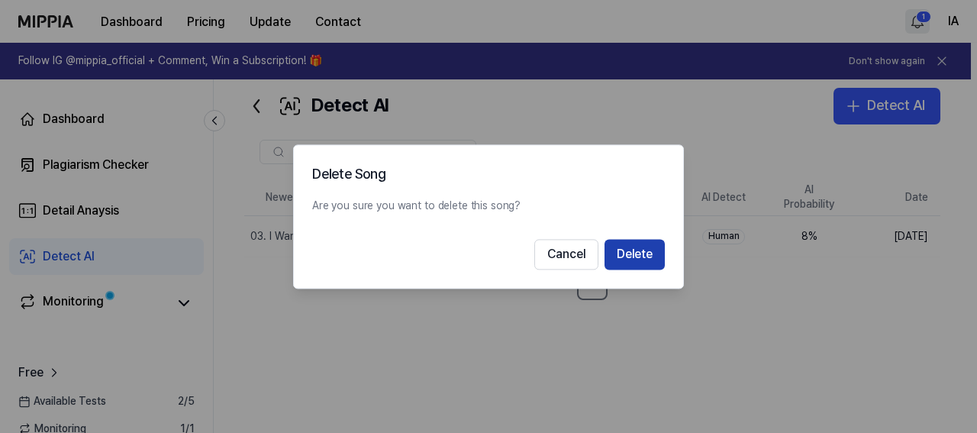
click at [647, 245] on button "Delete" at bounding box center [635, 254] width 60 height 31
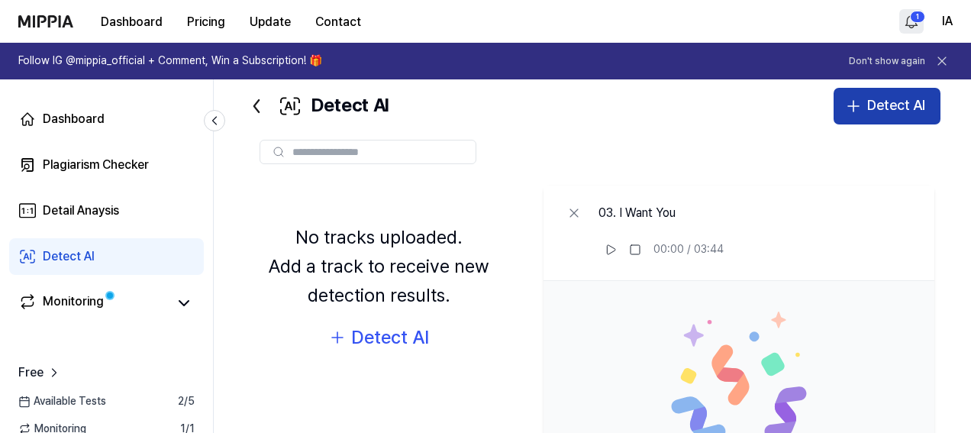
click at [896, 100] on div "Detect AI" at bounding box center [896, 106] width 58 height 22
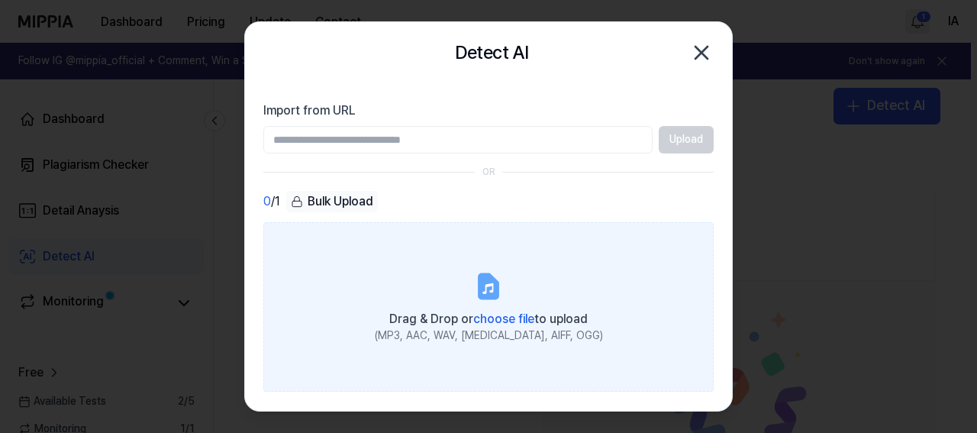
click at [492, 317] on span "choose file" at bounding box center [503, 319] width 61 height 15
click at [0, 0] on input "Drag & Drop or choose file to upload (MP3, AAC, WAV, FLAC, AIFF, OGG)" at bounding box center [0, 0] width 0 height 0
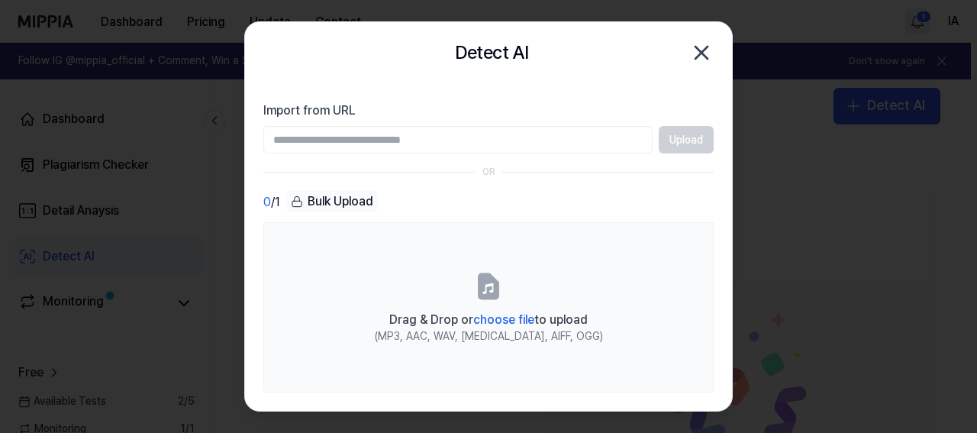
click at [237, 170] on div at bounding box center [488, 216] width 977 height 433
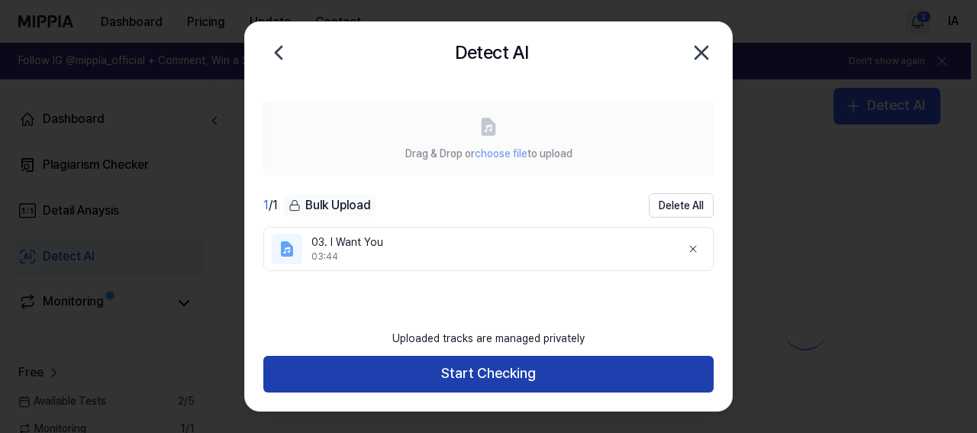
click at [470, 376] on button "Start Checking" at bounding box center [488, 374] width 450 height 37
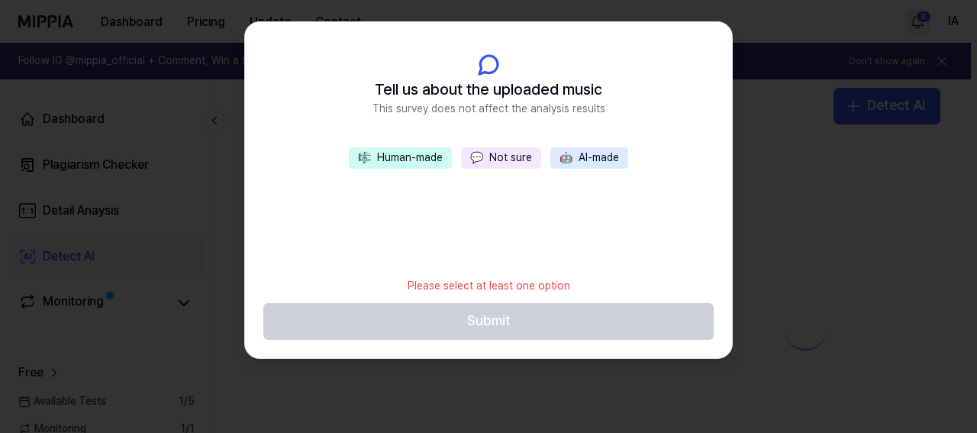
click at [418, 157] on button "🎼 Human-made" at bounding box center [400, 157] width 103 height 21
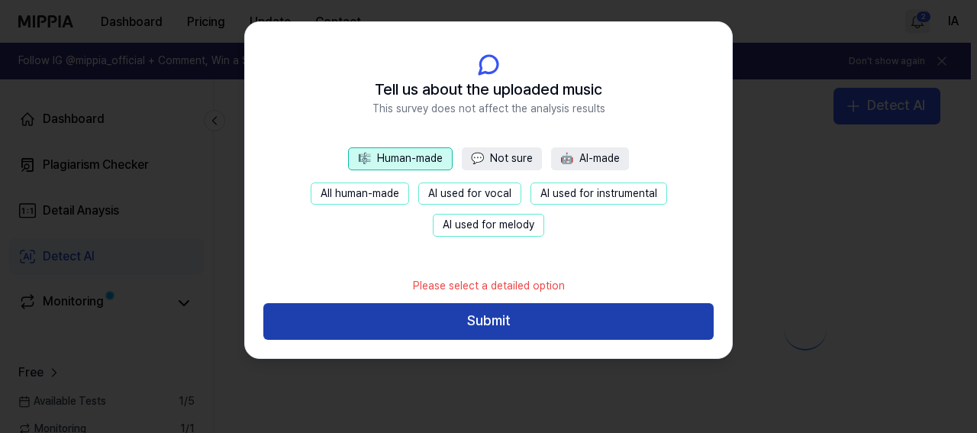
click at [457, 317] on button "Submit" at bounding box center [488, 321] width 450 height 37
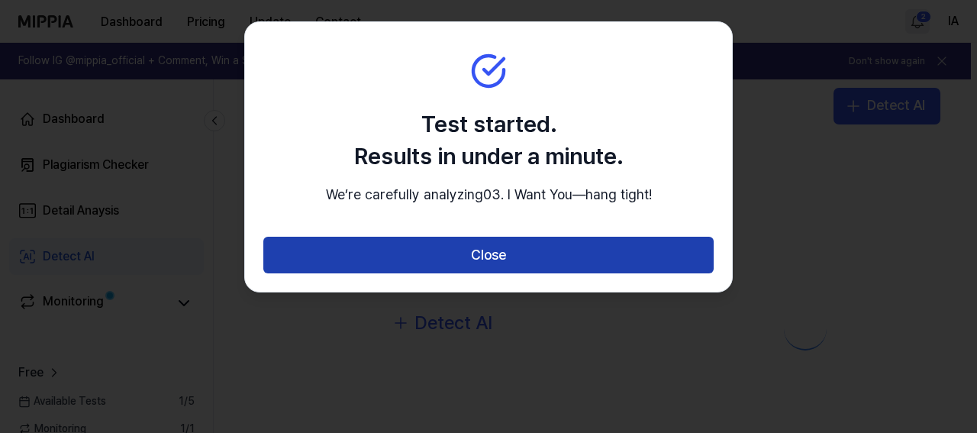
click at [483, 270] on button "Close" at bounding box center [488, 255] width 450 height 37
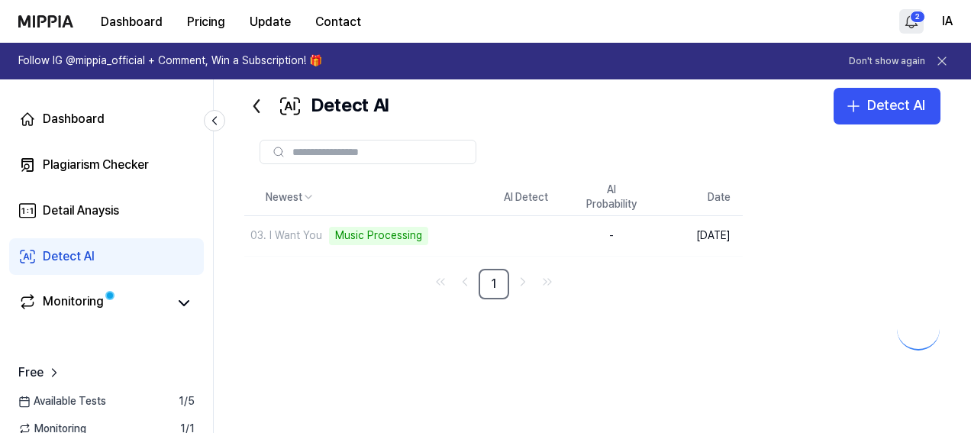
click at [363, 323] on div "Newest AI Detect AI Probability Date 03. I Want You Music Processing Delete - O…" at bounding box center [653, 320] width 819 height 282
click at [374, 305] on div "Newest AI Detect AI Probability Date 03. I Want You Music Processing Delete - O…" at bounding box center [653, 320] width 819 height 282
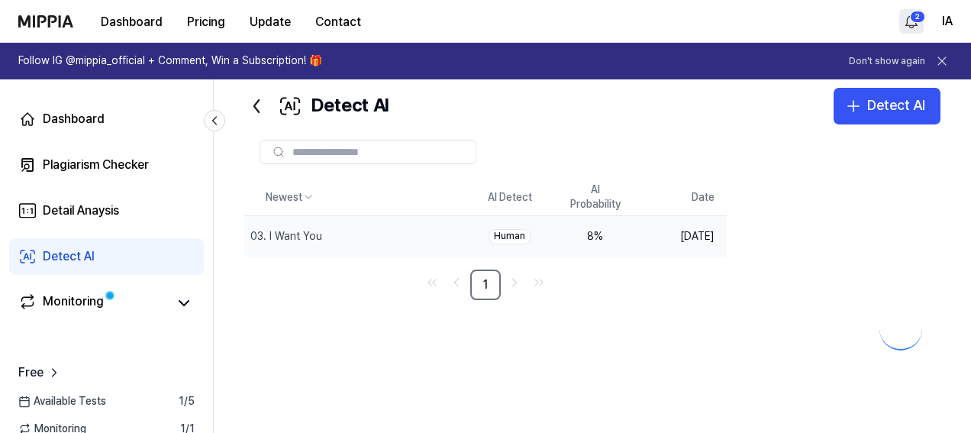
click at [612, 232] on div "8 %" at bounding box center [595, 236] width 61 height 15
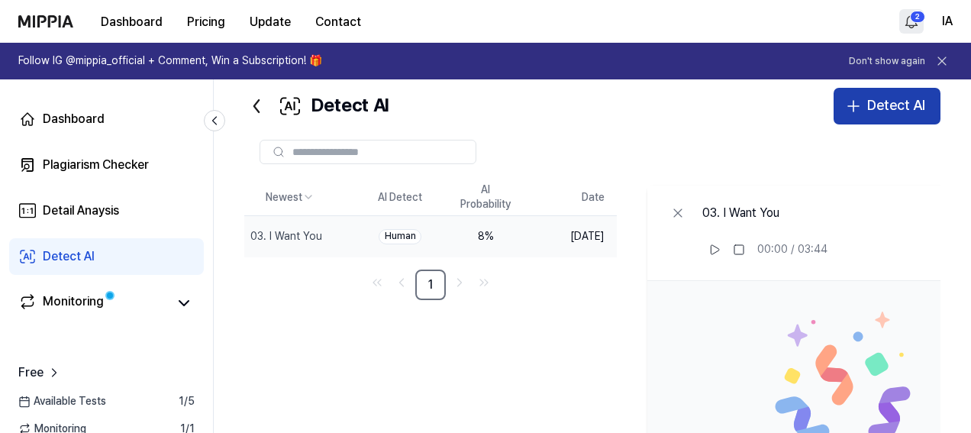
click at [870, 118] on button "Detect AI" at bounding box center [887, 106] width 107 height 37
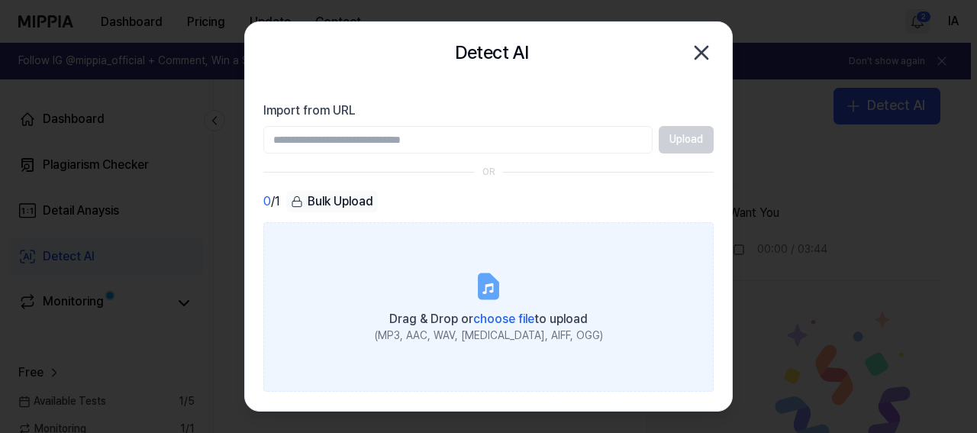
click at [490, 346] on label "Drag & Drop or choose file to upload (MP3, AAC, WAV, FLAC, AIFF, OGG)" at bounding box center [488, 307] width 450 height 170
click at [0, 0] on input "Drag & Drop or choose file to upload (MP3, AAC, WAV, FLAC, AIFF, OGG)" at bounding box center [0, 0] width 0 height 0
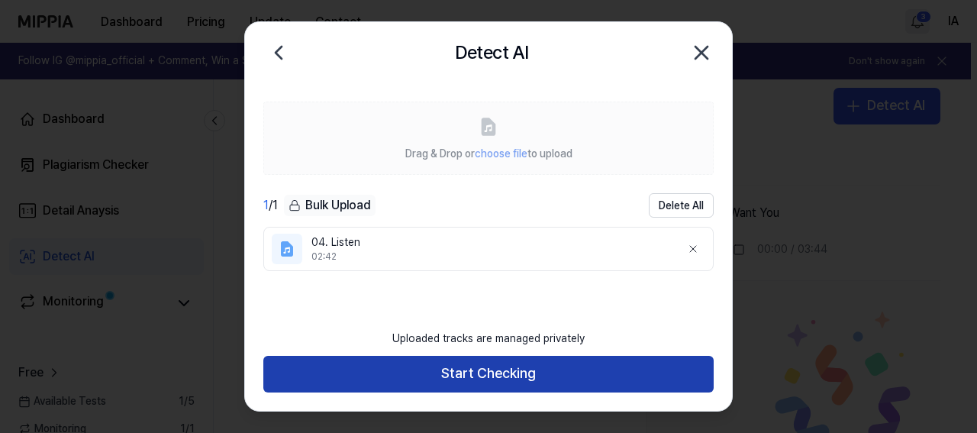
click at [603, 371] on button "Start Checking" at bounding box center [488, 374] width 450 height 37
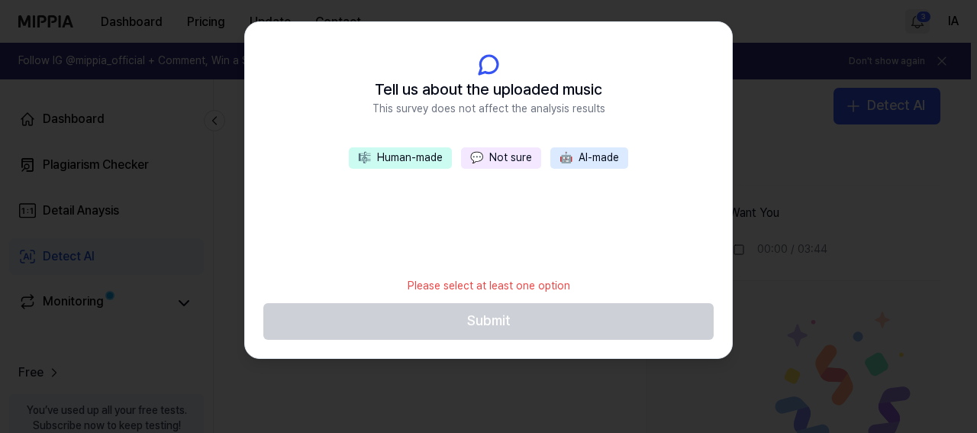
click at [431, 166] on button "🎼 Human-made" at bounding box center [400, 157] width 103 height 21
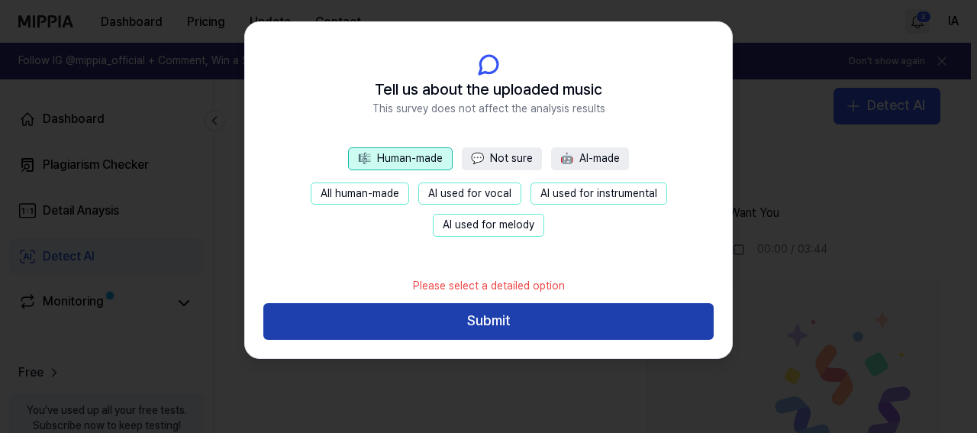
click at [517, 322] on button "Submit" at bounding box center [488, 321] width 450 height 37
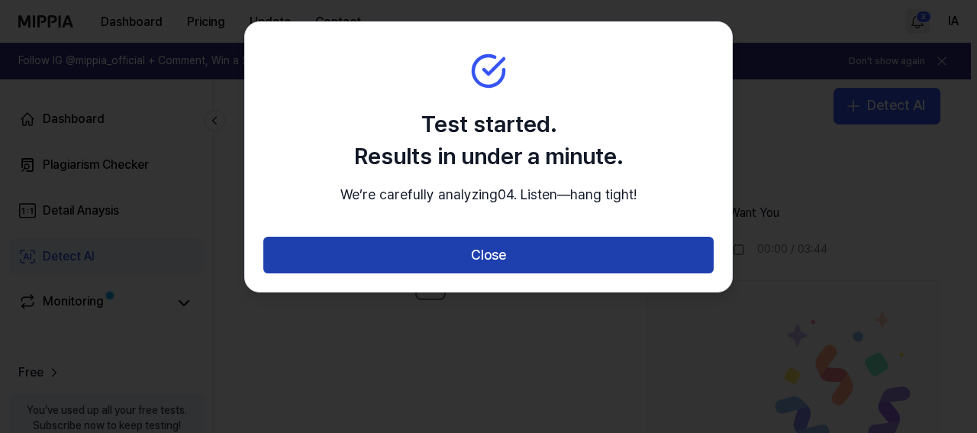
click at [522, 273] on button "Close" at bounding box center [488, 255] width 450 height 37
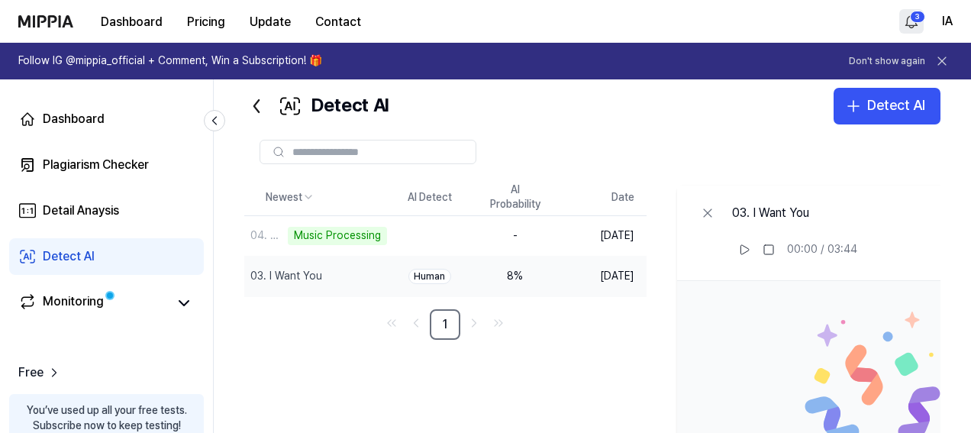
click at [547, 363] on div "Newest AI Detect AI Probability Date 04. Listen Music Processing Delete - Oct 6…" at bounding box center [659, 415] width 830 height 473
click at [260, 114] on icon at bounding box center [256, 106] width 24 height 24
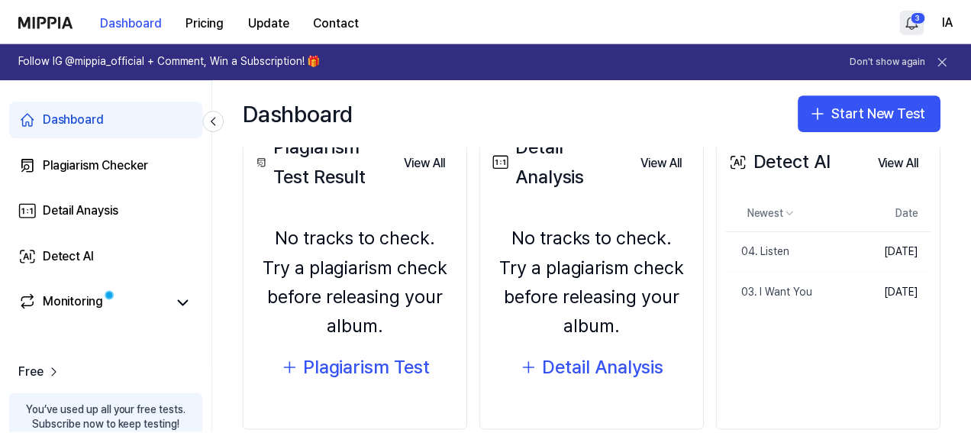
scroll to position [218, 0]
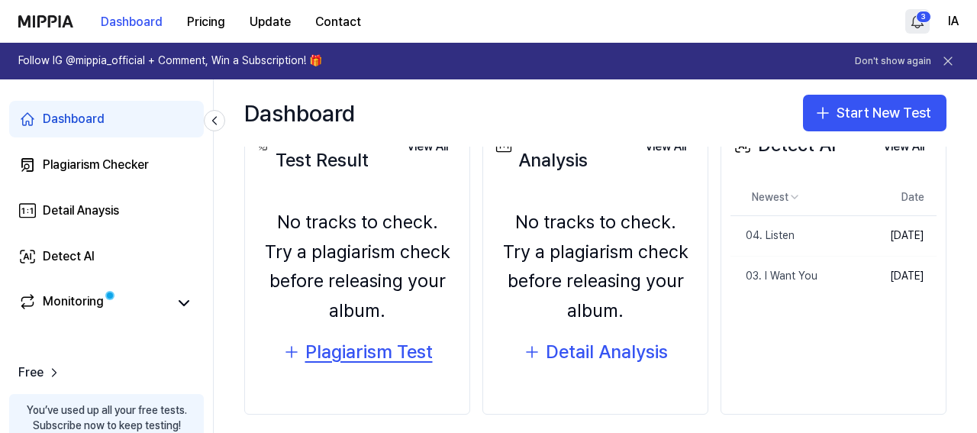
click at [348, 354] on div "Plagiarism Test" at bounding box center [369, 351] width 128 height 29
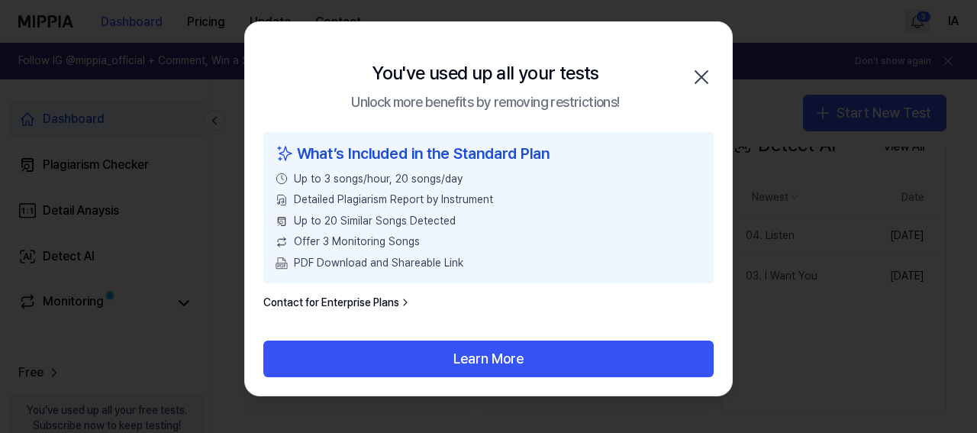
click at [696, 79] on icon "button" at bounding box center [701, 77] width 24 height 24
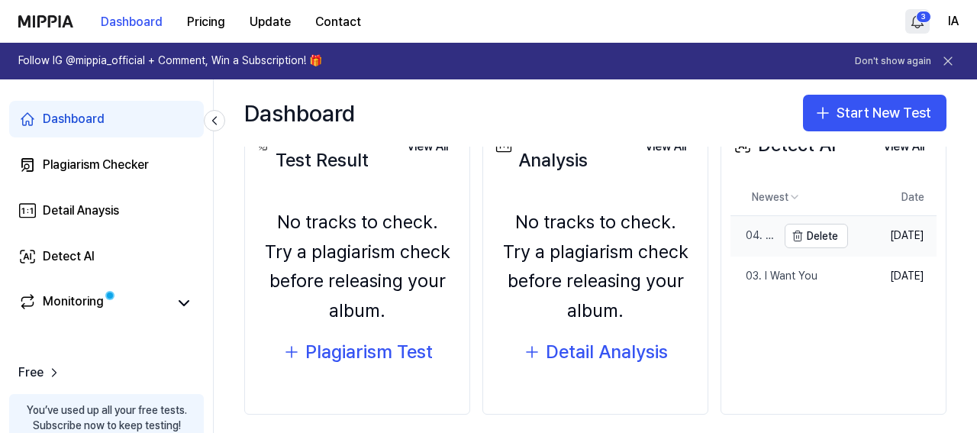
click at [761, 237] on div "04. Listen" at bounding box center [754, 235] width 47 height 15
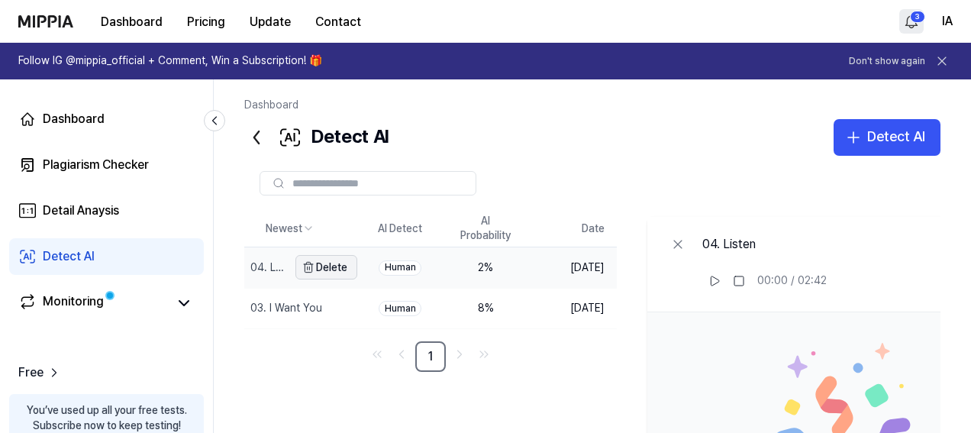
click at [346, 271] on button "Delete" at bounding box center [326, 267] width 62 height 24
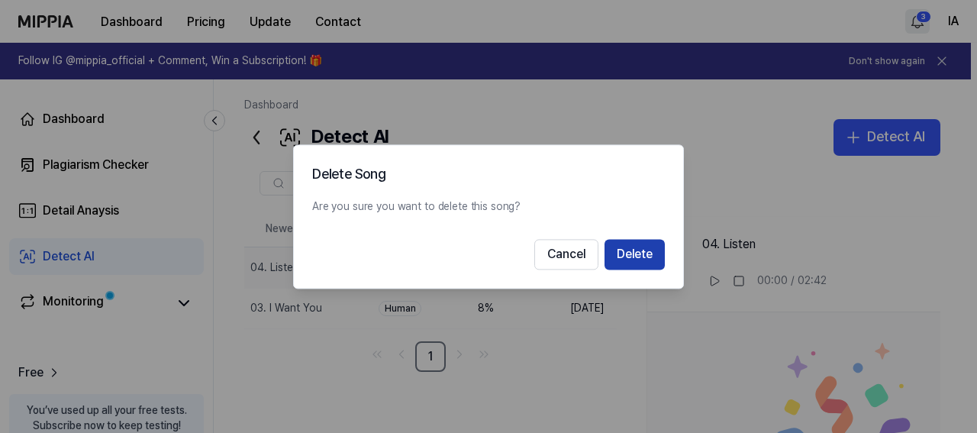
click at [641, 258] on button "Delete" at bounding box center [635, 254] width 60 height 31
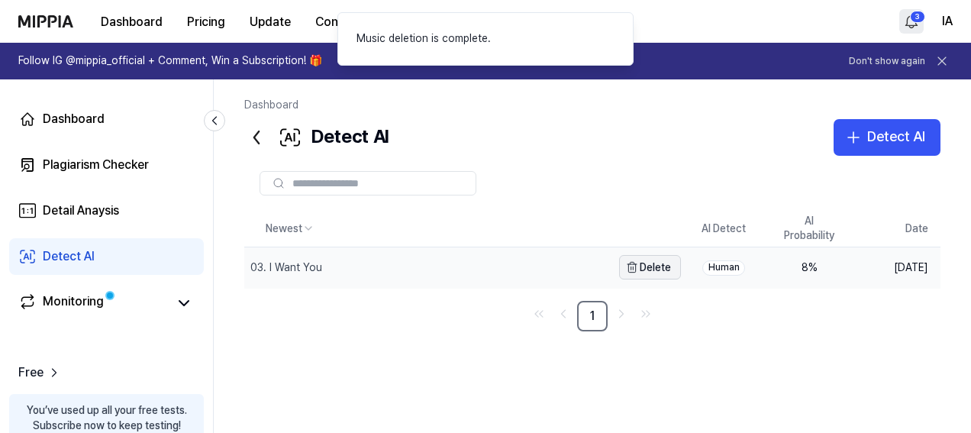
click at [654, 271] on button "Delete" at bounding box center [650, 267] width 62 height 24
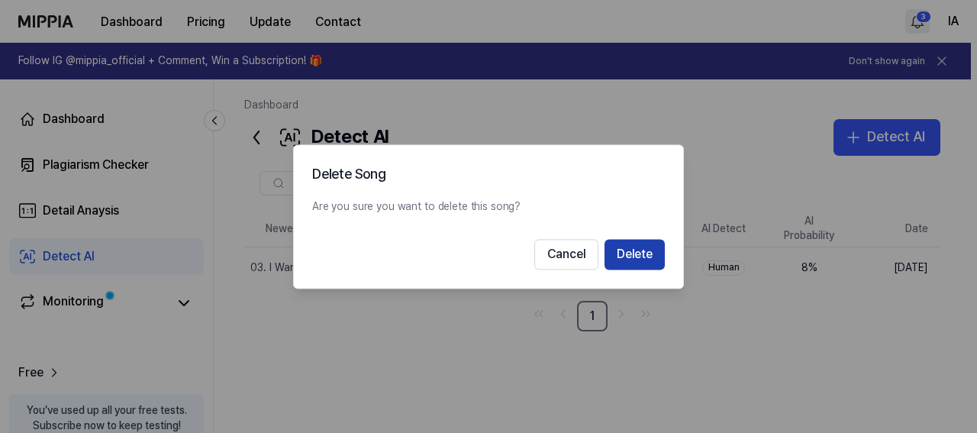
click at [628, 256] on button "Delete" at bounding box center [635, 254] width 60 height 31
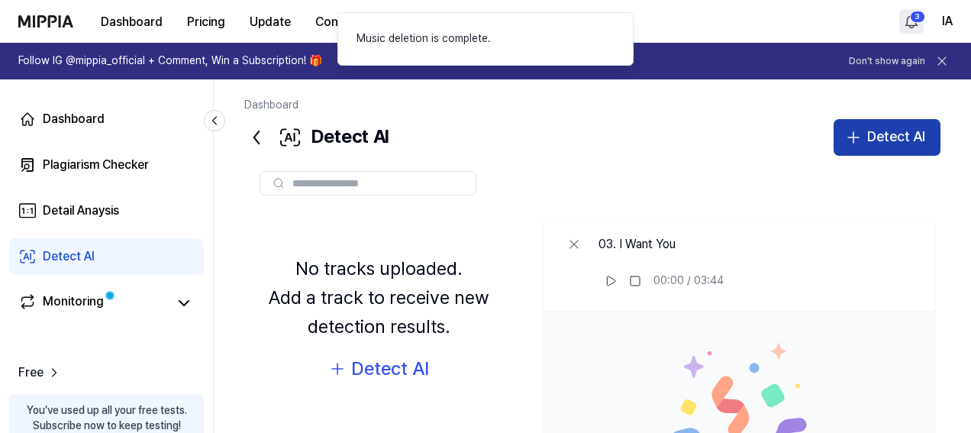
click at [877, 142] on div "Detect AI" at bounding box center [896, 137] width 58 height 22
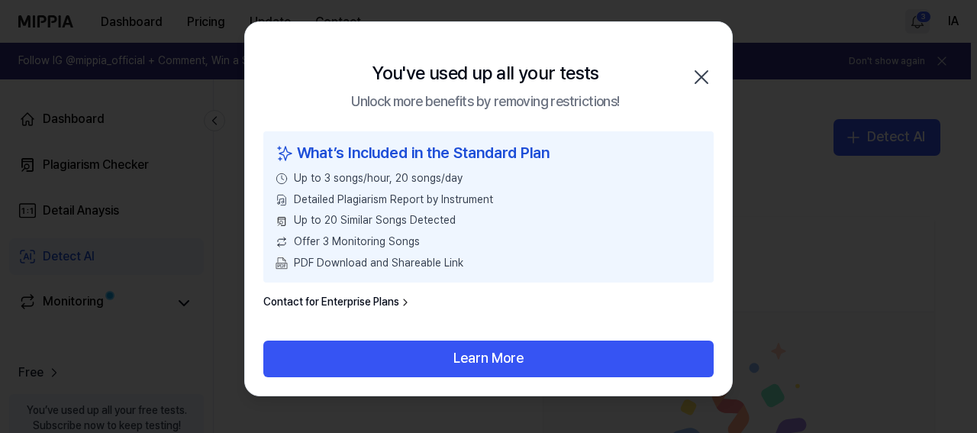
click at [701, 81] on icon "button" at bounding box center [701, 77] width 24 height 24
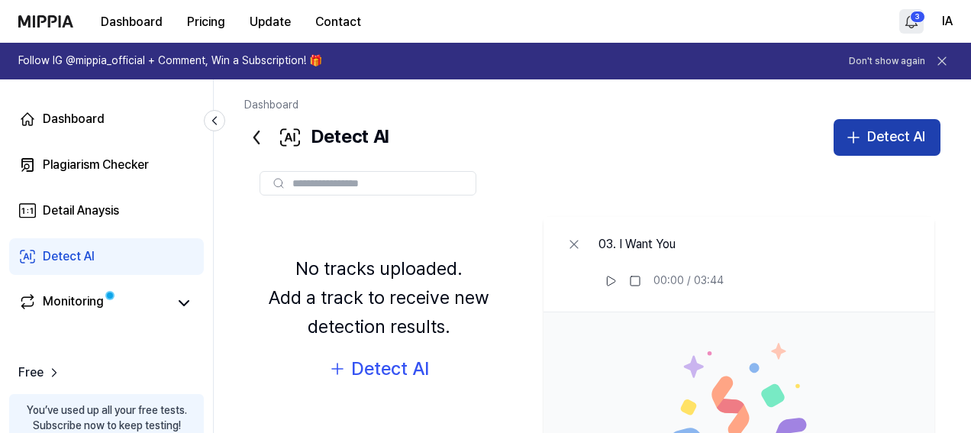
click at [889, 138] on div "Detect AI" at bounding box center [896, 137] width 58 height 22
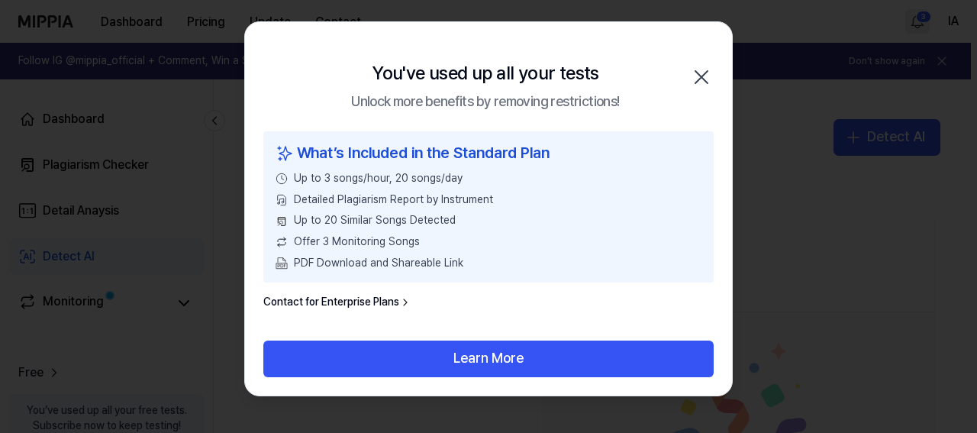
click at [699, 69] on icon "button" at bounding box center [701, 77] width 24 height 24
